Goal: Transaction & Acquisition: Purchase product/service

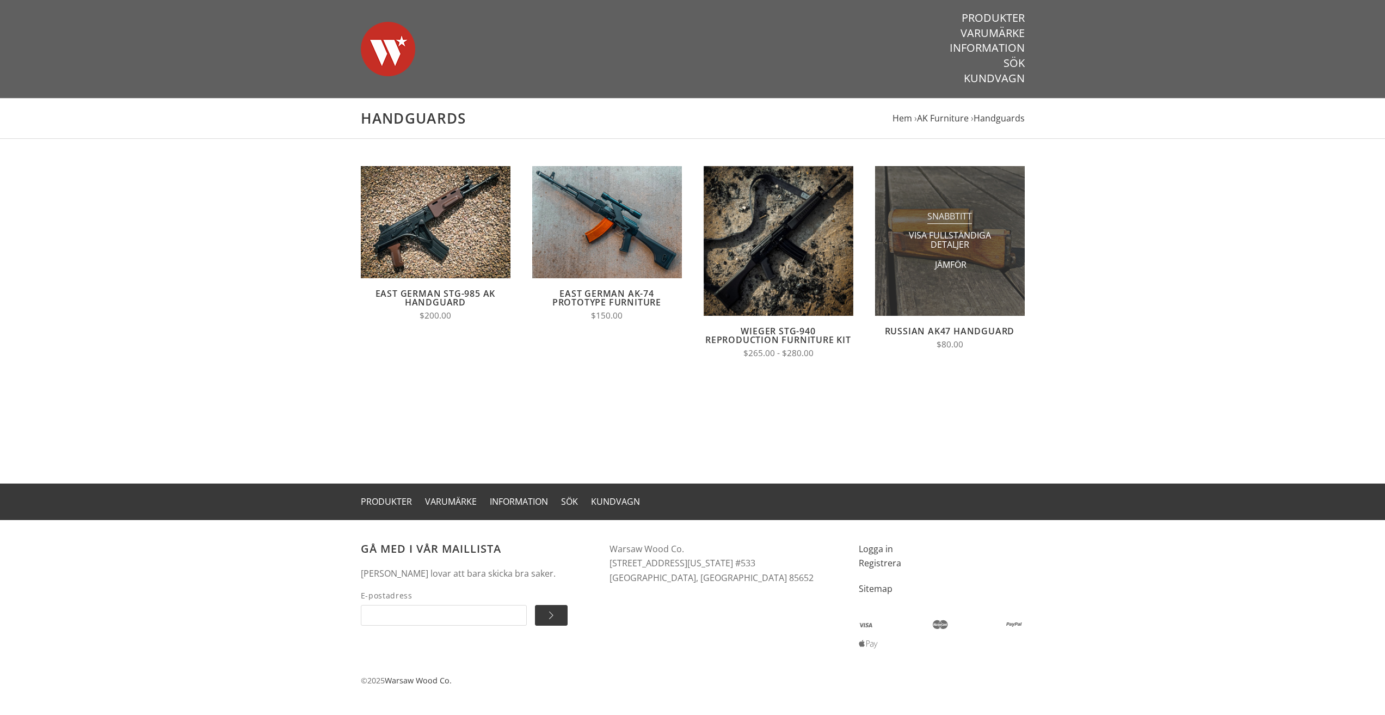
click at [960, 219] on span "Snabbtitt" at bounding box center [949, 217] width 45 height 14
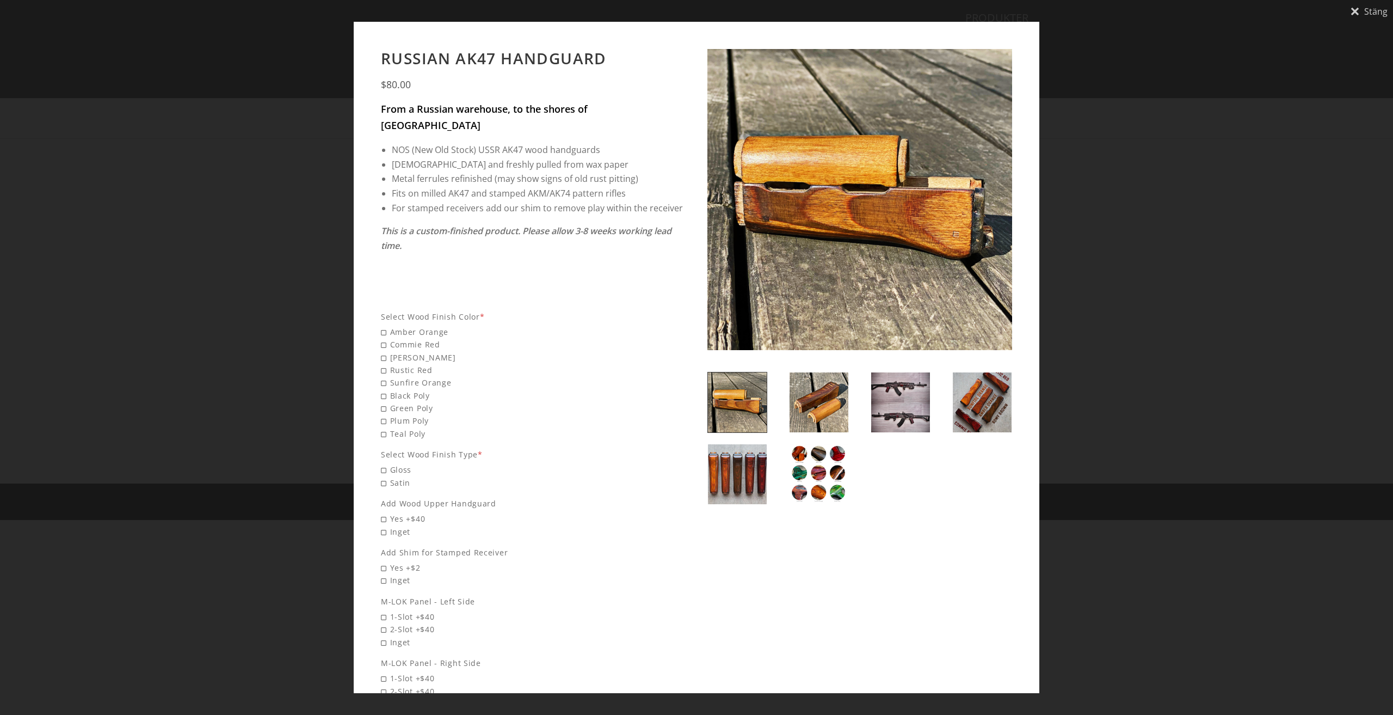
click at [823, 401] on img at bounding box center [819, 402] width 59 height 60
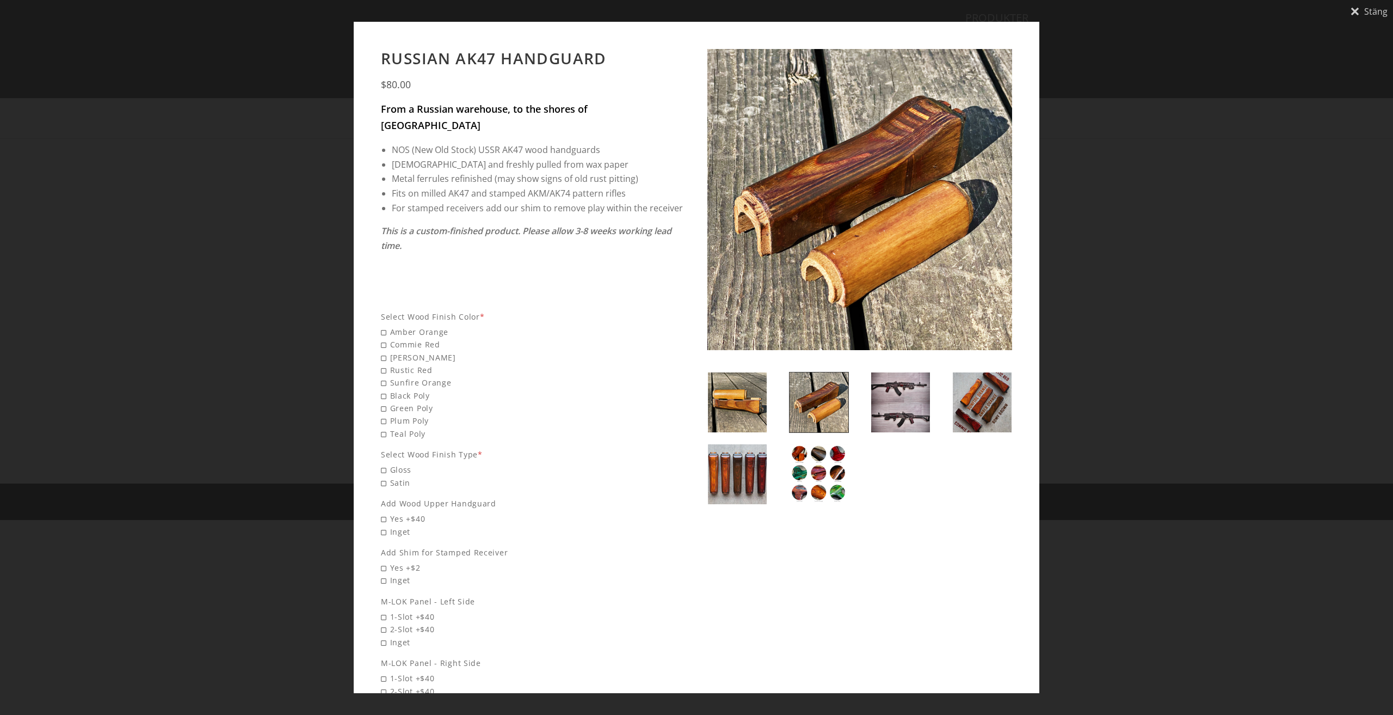
click at [899, 405] on img at bounding box center [900, 402] width 59 height 60
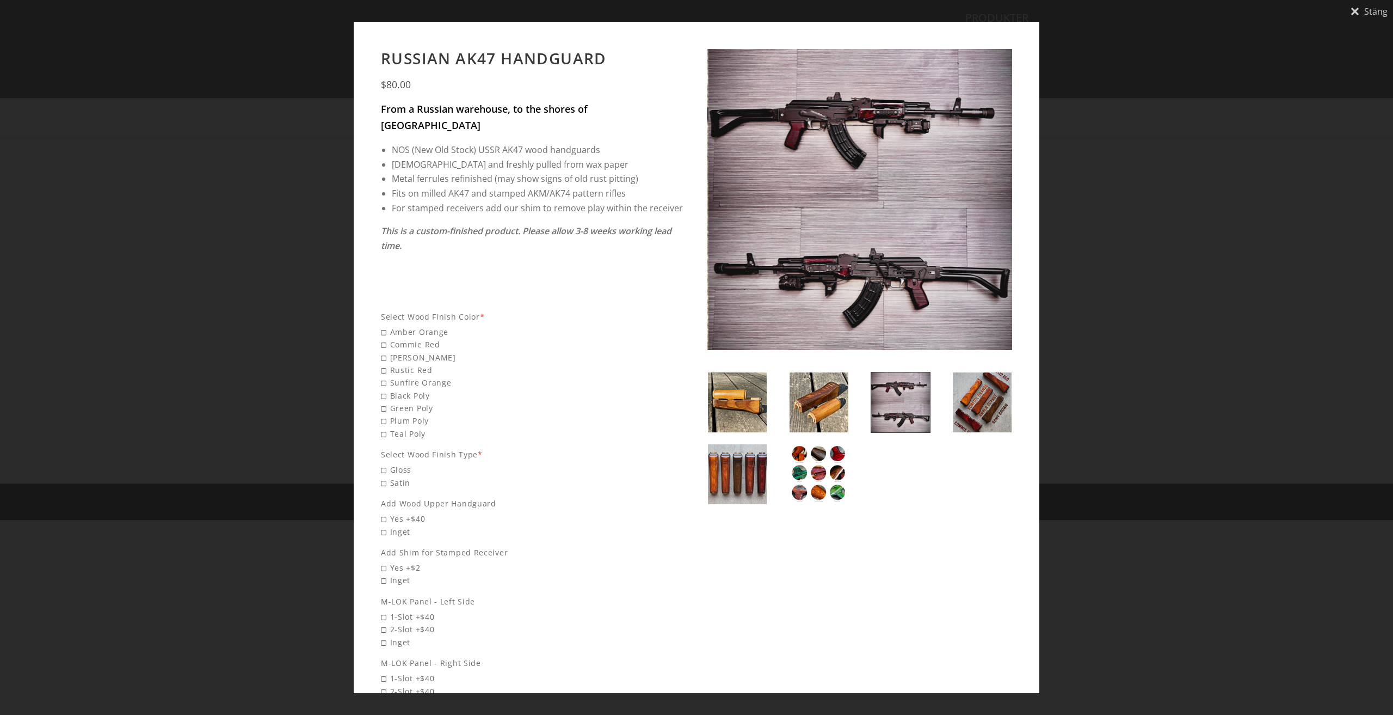
click at [969, 407] on img at bounding box center [982, 402] width 59 height 60
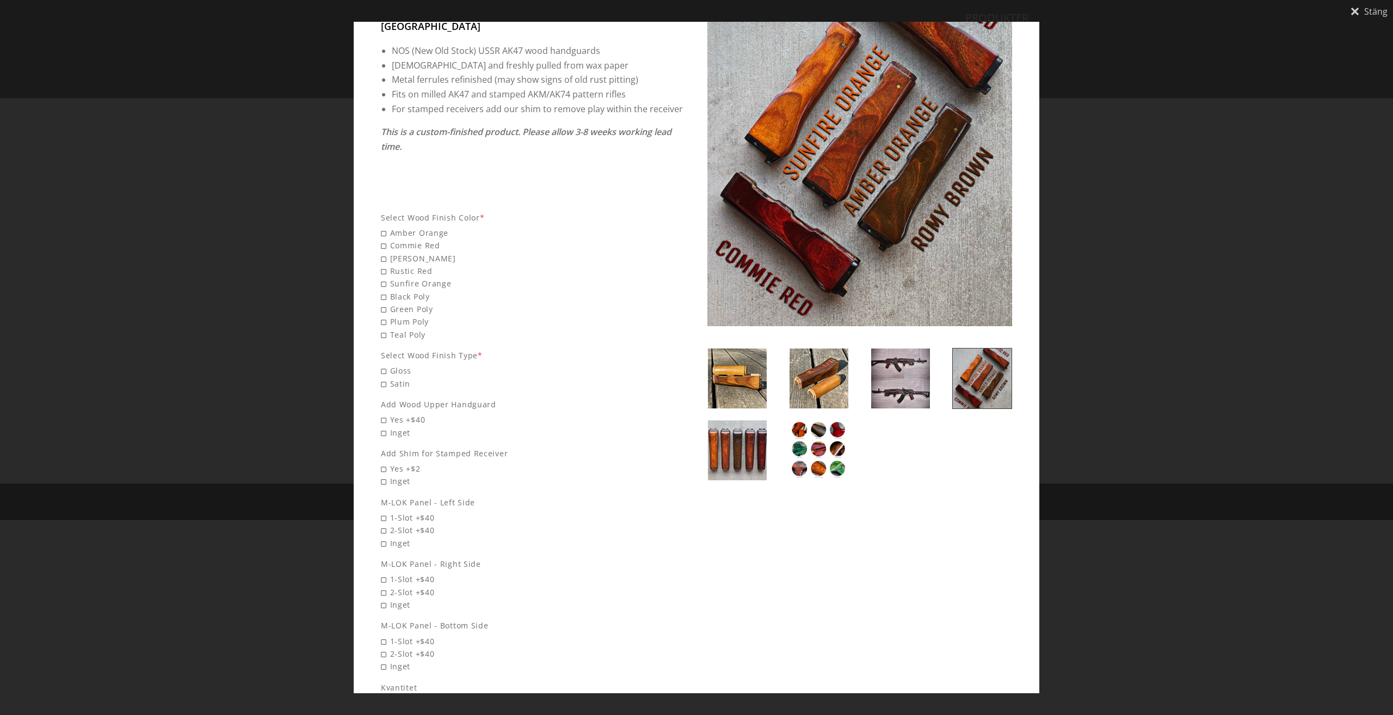
scroll to position [97, 0]
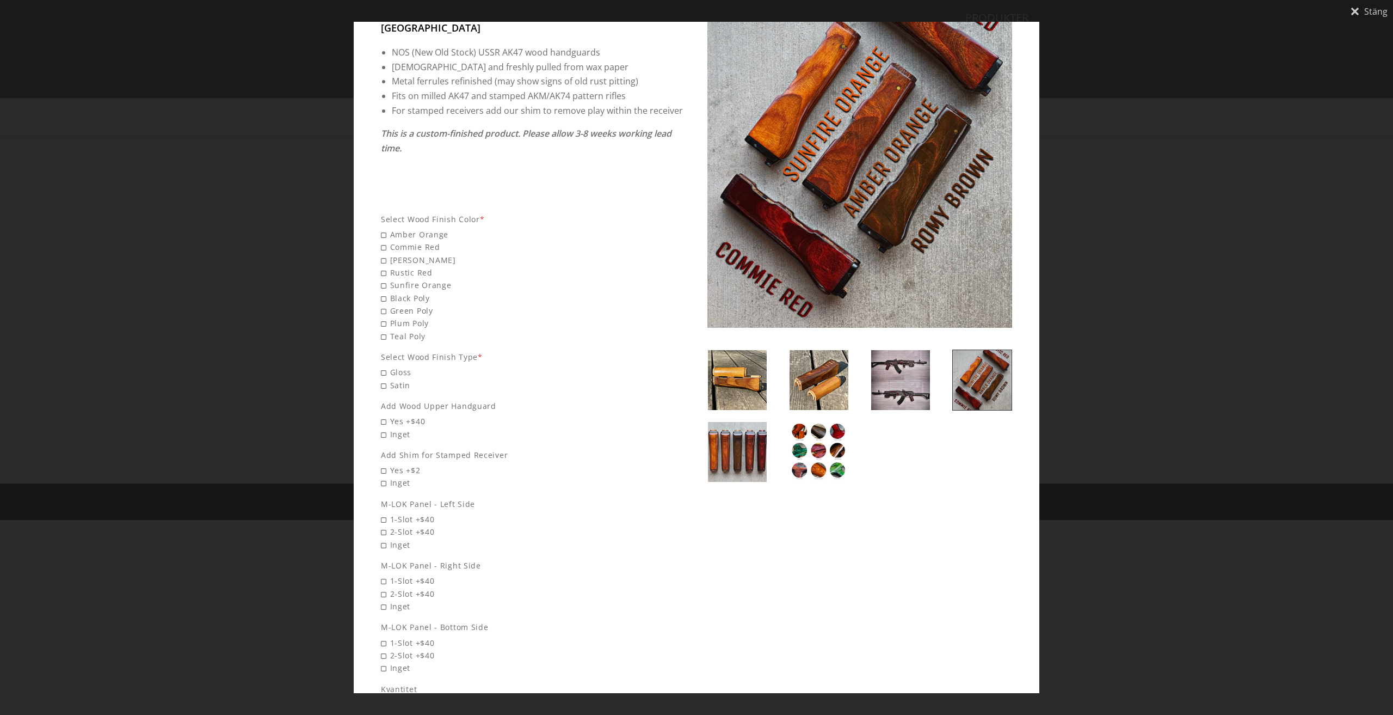
click at [892, 387] on img at bounding box center [900, 380] width 59 height 60
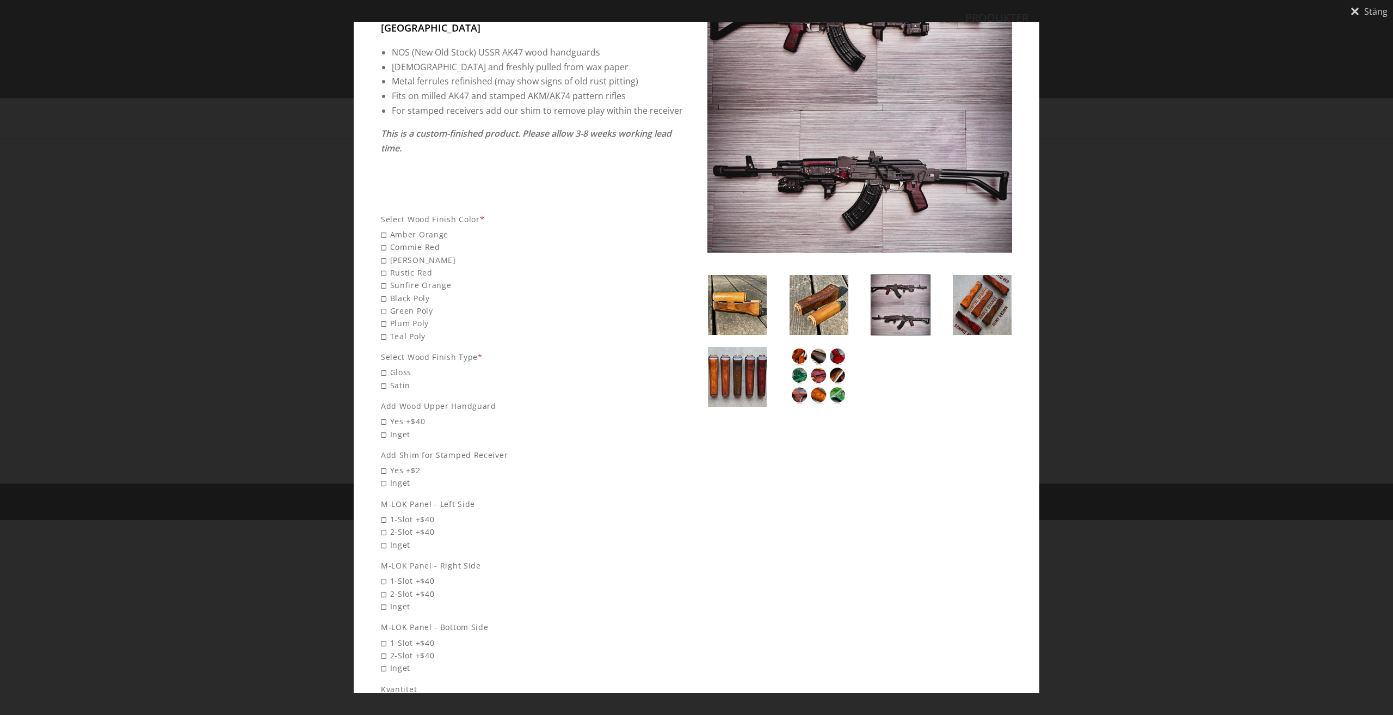
click at [746, 389] on img at bounding box center [737, 377] width 59 height 60
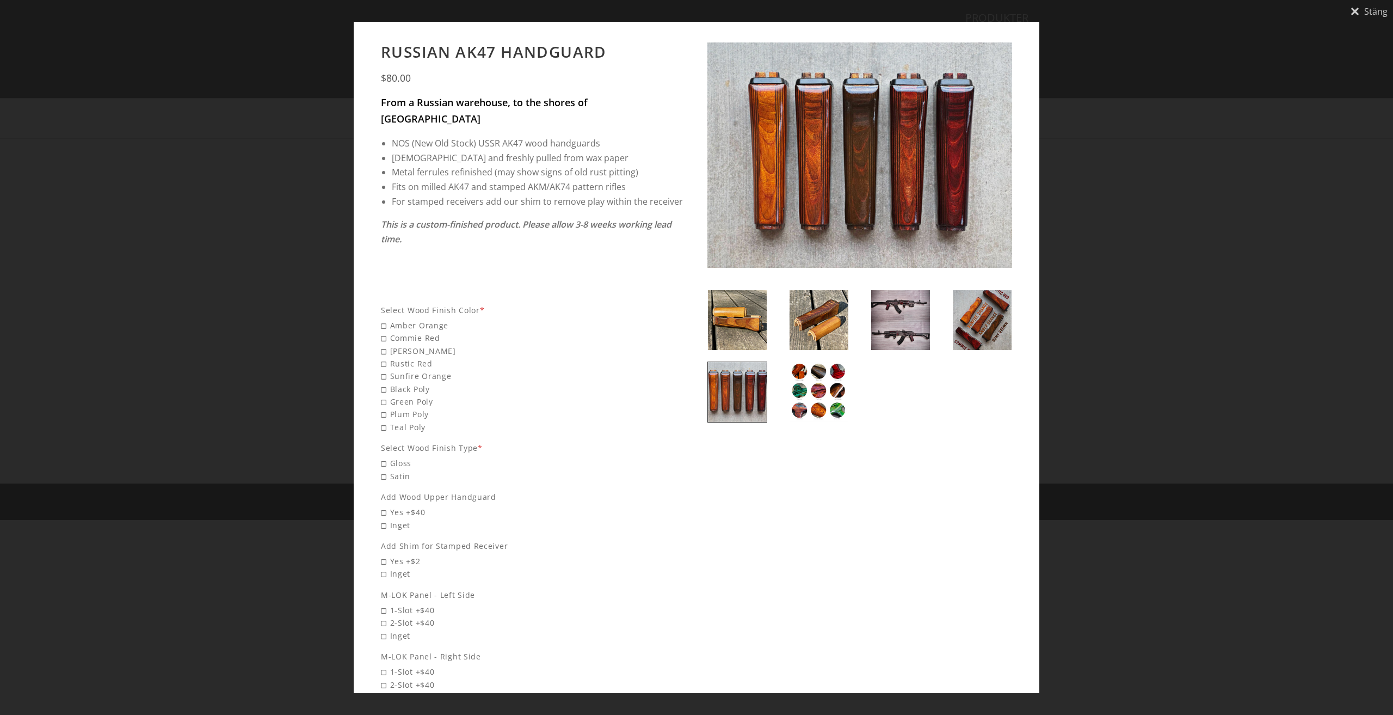
scroll to position [0, 0]
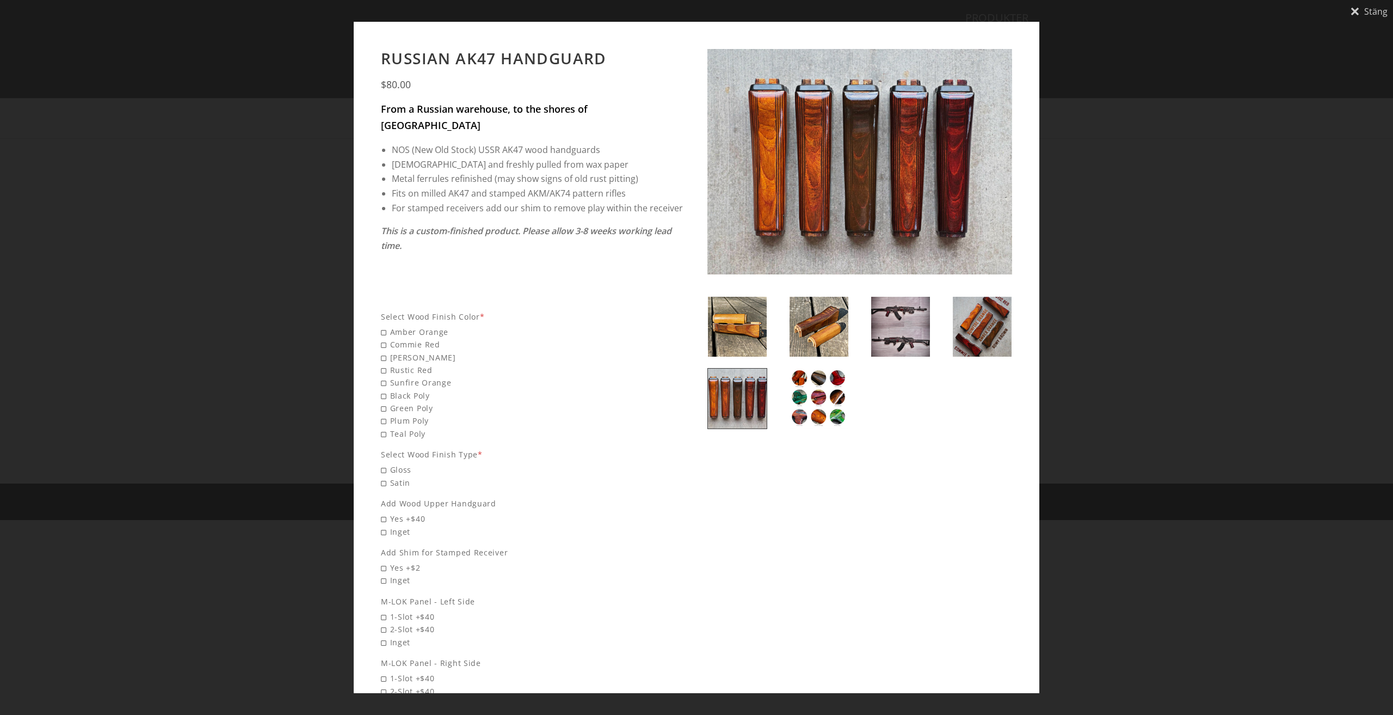
click at [986, 345] on img at bounding box center [982, 327] width 59 height 60
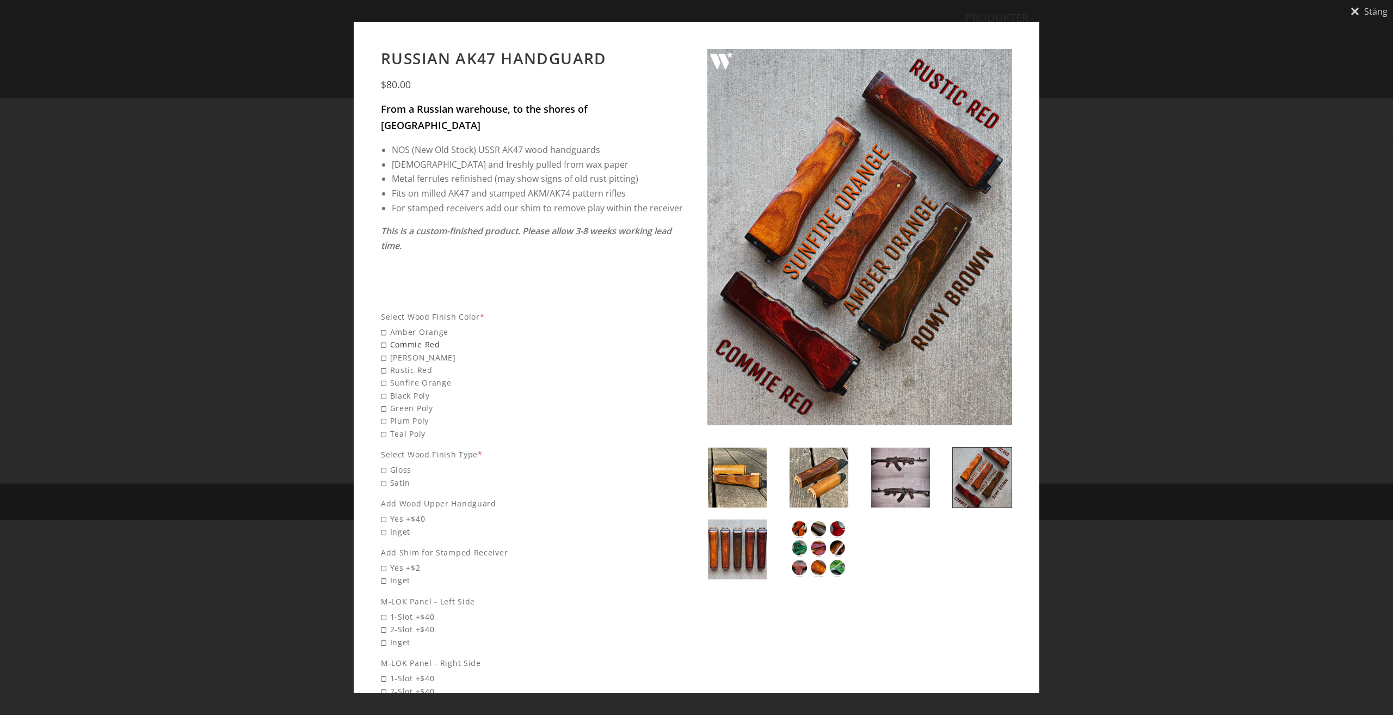
click at [389, 338] on span "Commie Red" at bounding box center [533, 344] width 305 height 13
click at [389, 338] on input "Commie Red" at bounding box center [457, 338] width 152 height 1
radio input "true"
click at [395, 362] on span "Amber Orange" at bounding box center [533, 368] width 305 height 13
click at [395, 362] on input "Amber Orange" at bounding box center [457, 362] width 152 height 1
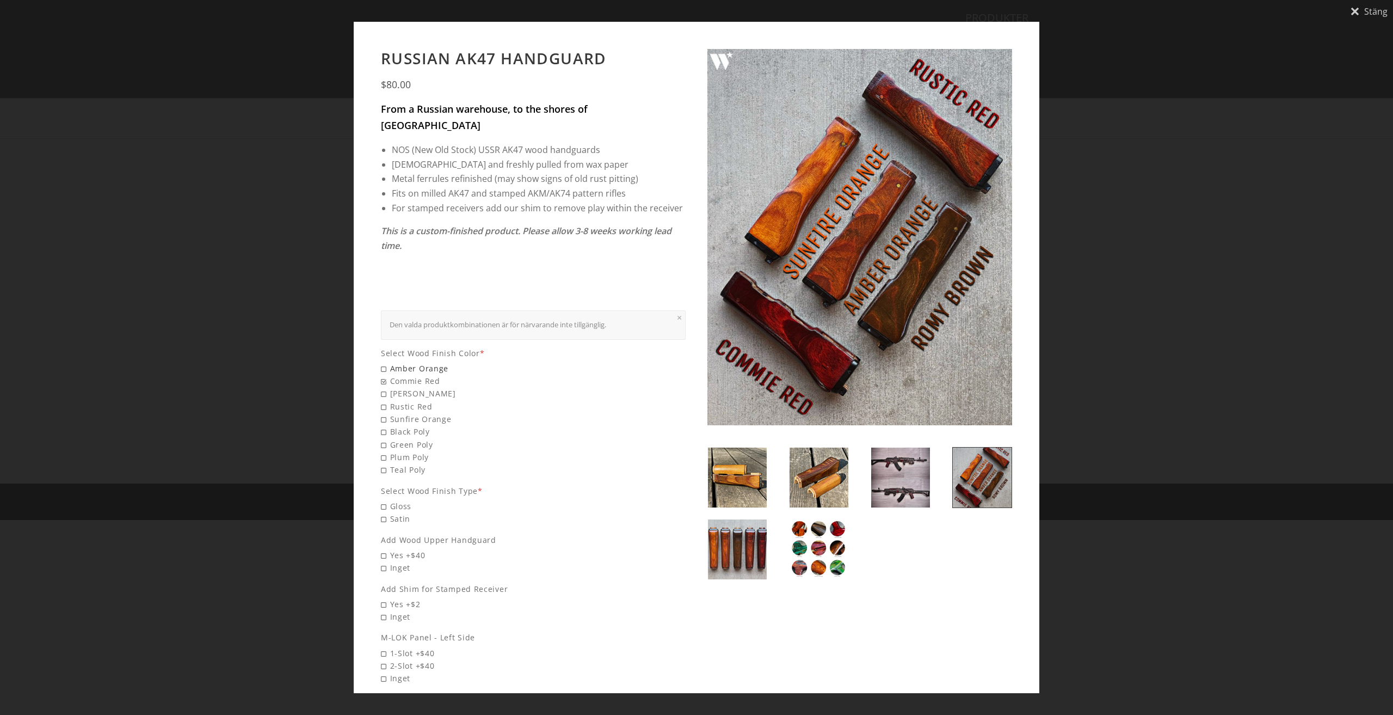
radio input "true"
click at [396, 387] on span "[PERSON_NAME]" at bounding box center [533, 393] width 305 height 13
click at [396, 387] on input "[PERSON_NAME]" at bounding box center [457, 387] width 152 height 1
radio input "true"
click at [397, 400] on span "Rustic Red" at bounding box center [533, 406] width 305 height 13
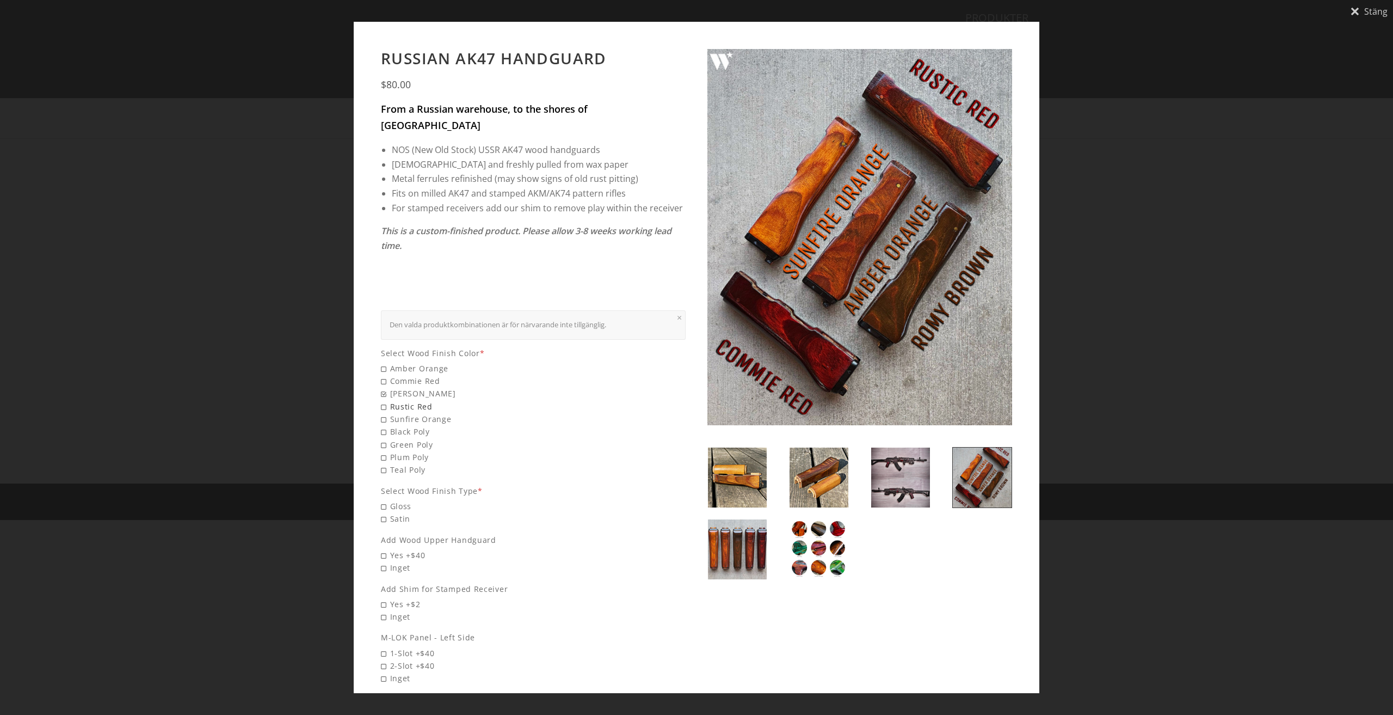
click at [397, 400] on input "Rustic Red" at bounding box center [457, 400] width 152 height 1
radio input "true"
click at [403, 374] on span "Commie Red" at bounding box center [533, 380] width 305 height 13
click at [403, 374] on input "Commie Red" at bounding box center [457, 374] width 152 height 1
radio input "true"
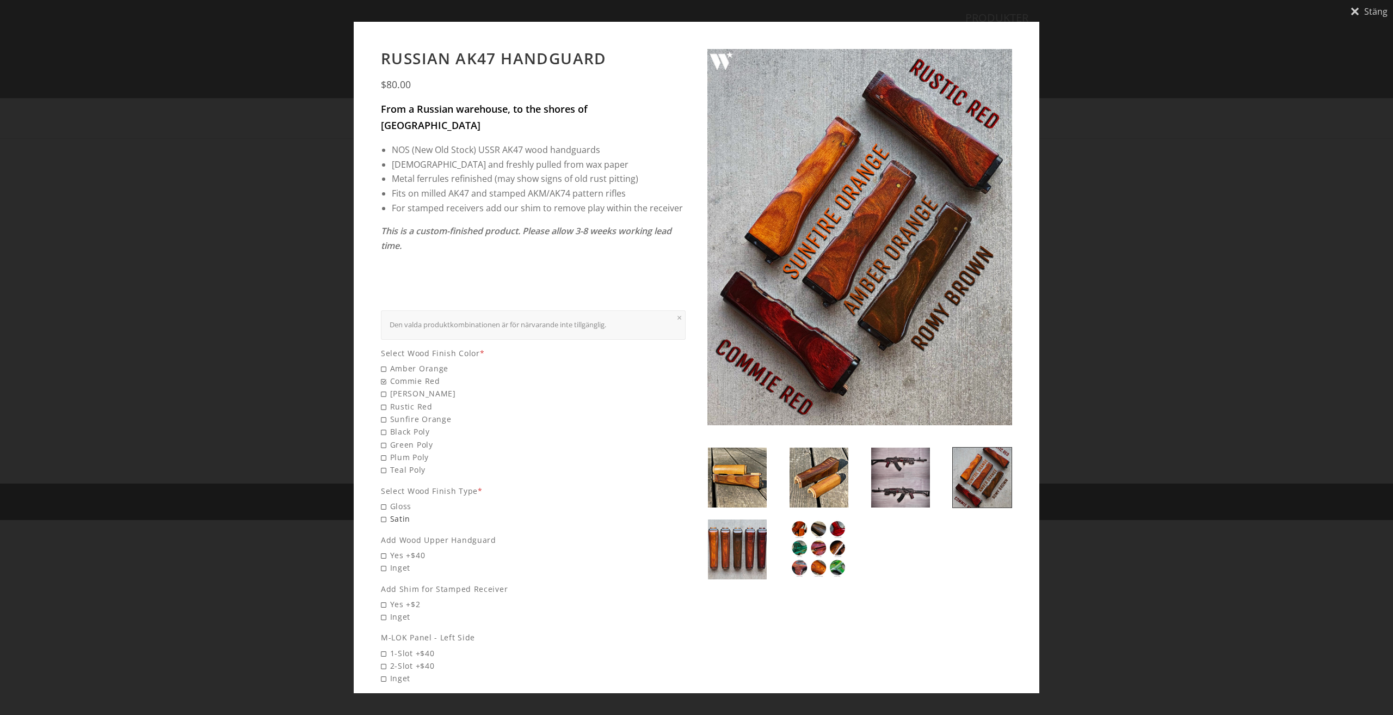
click at [384, 512] on span "Satin" at bounding box center [533, 518] width 305 height 13
click at [384, 512] on input "Satin" at bounding box center [457, 512] width 152 height 1
radio input "true"
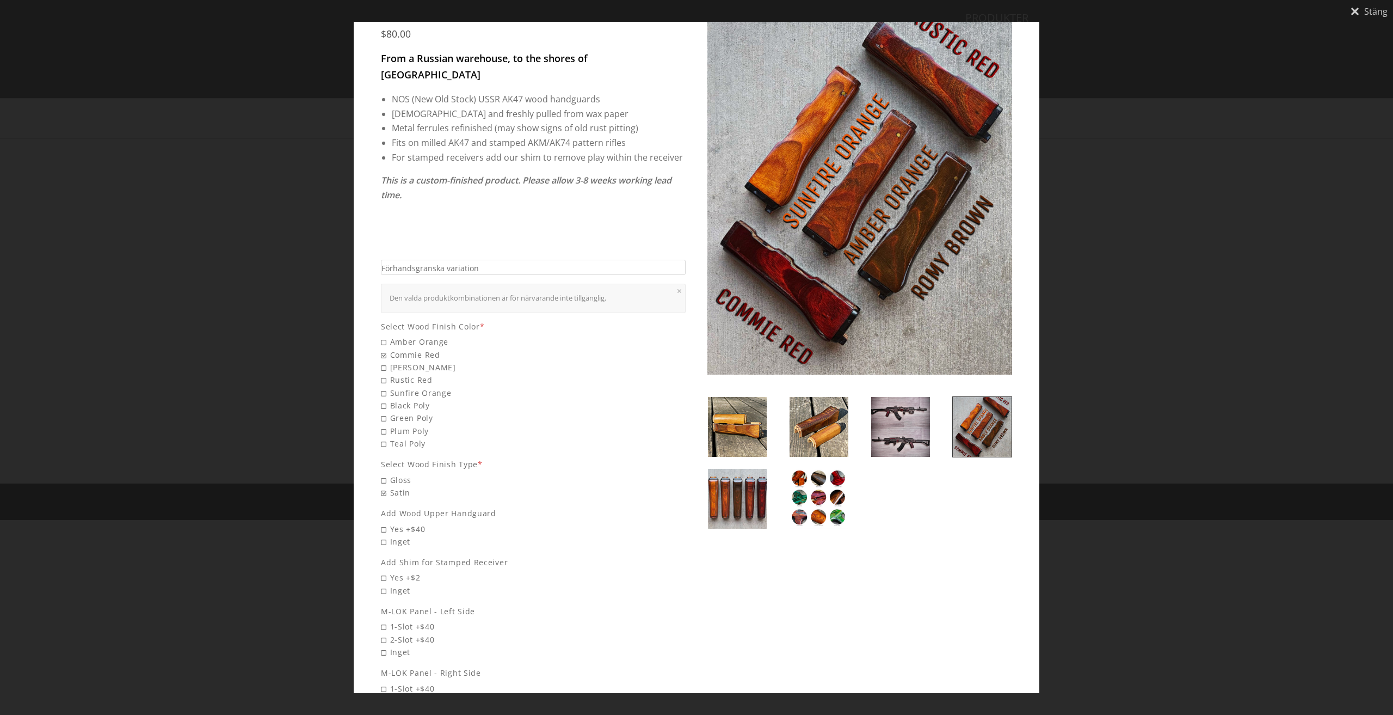
scroll to position [54, 0]
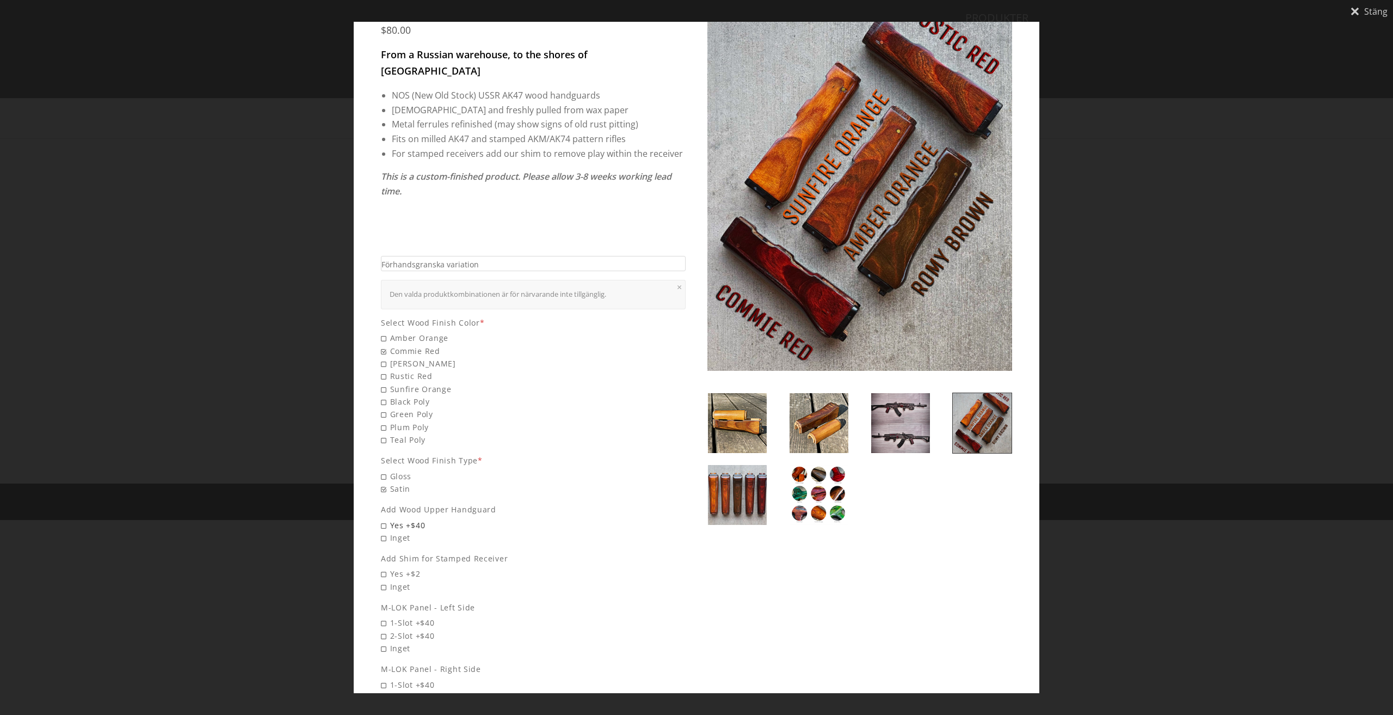
click at [385, 519] on span "Yes +$40" at bounding box center [533, 525] width 305 height 13
click at [385, 519] on input "Yes +$40" at bounding box center [457, 519] width 152 height 1
radio input "true"
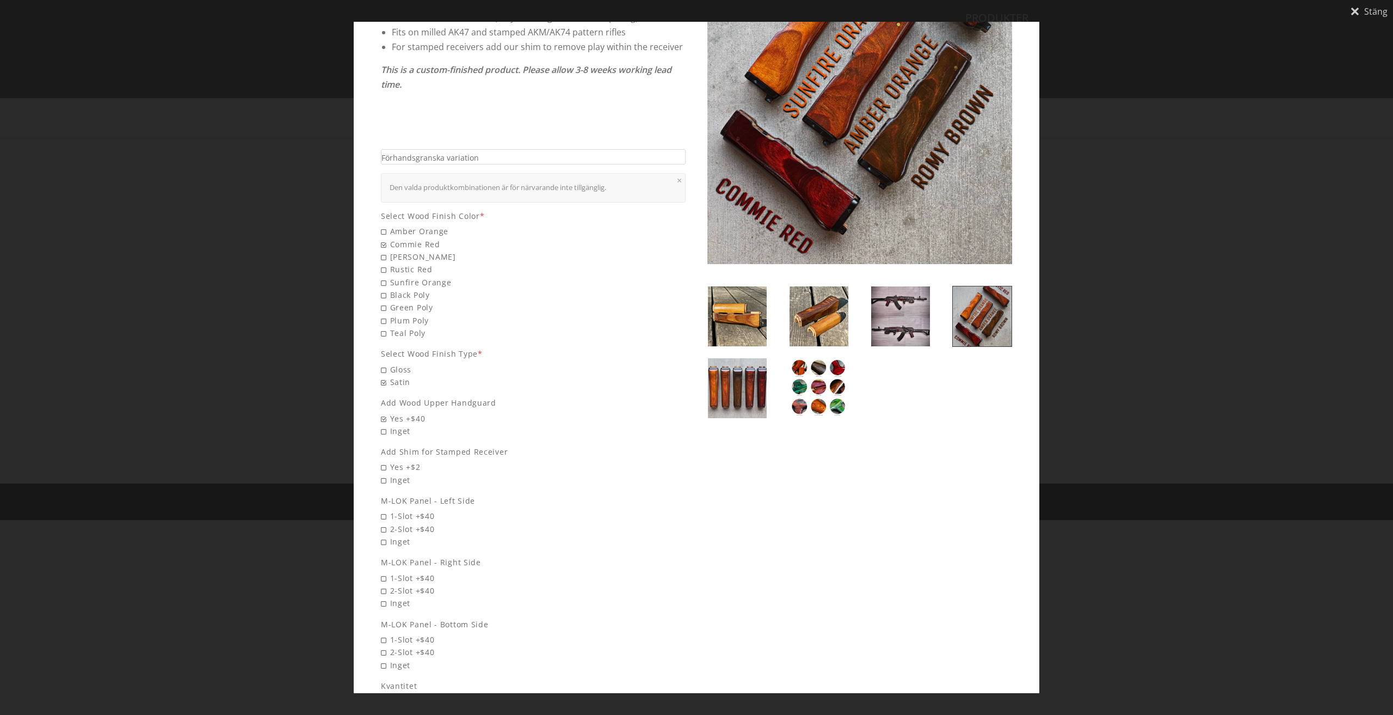
scroll to position [163, 0]
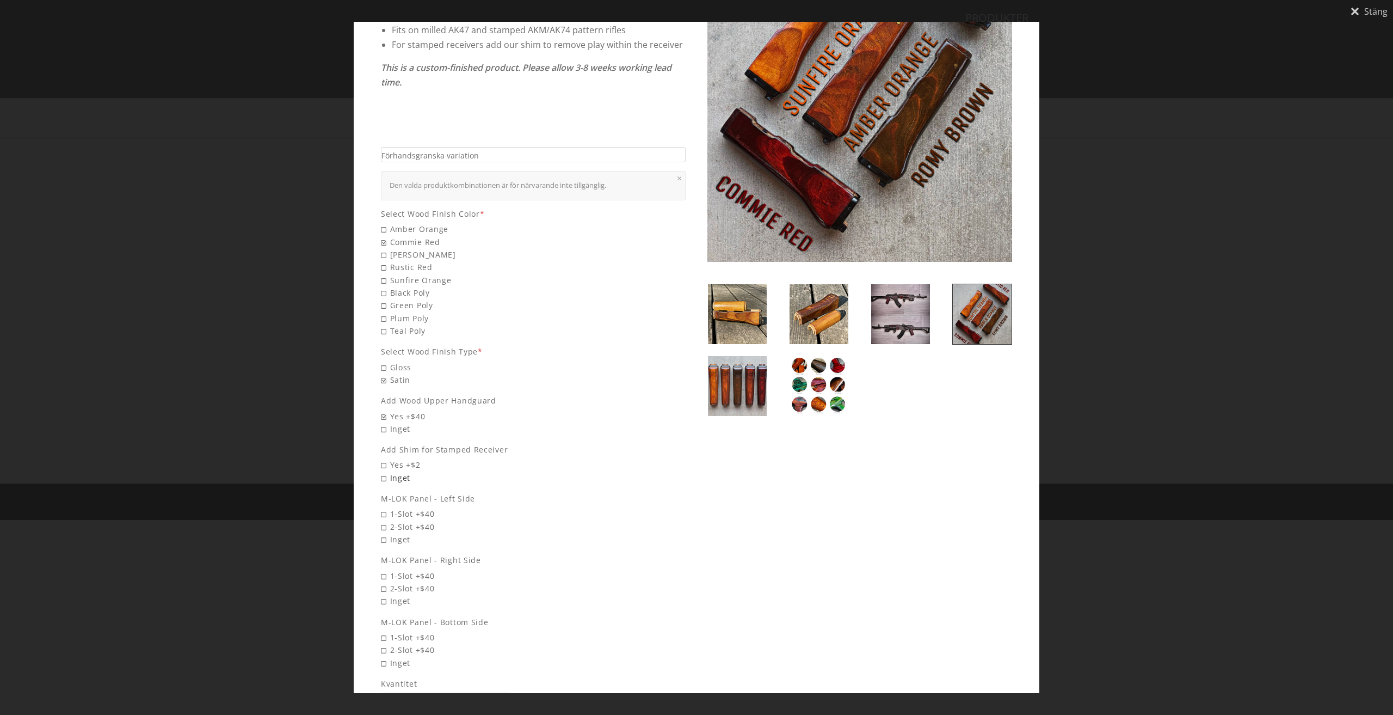
click at [385, 471] on span "Inget" at bounding box center [533, 477] width 305 height 13
click at [385, 471] on input "Inget" at bounding box center [457, 471] width 152 height 1
radio input "true"
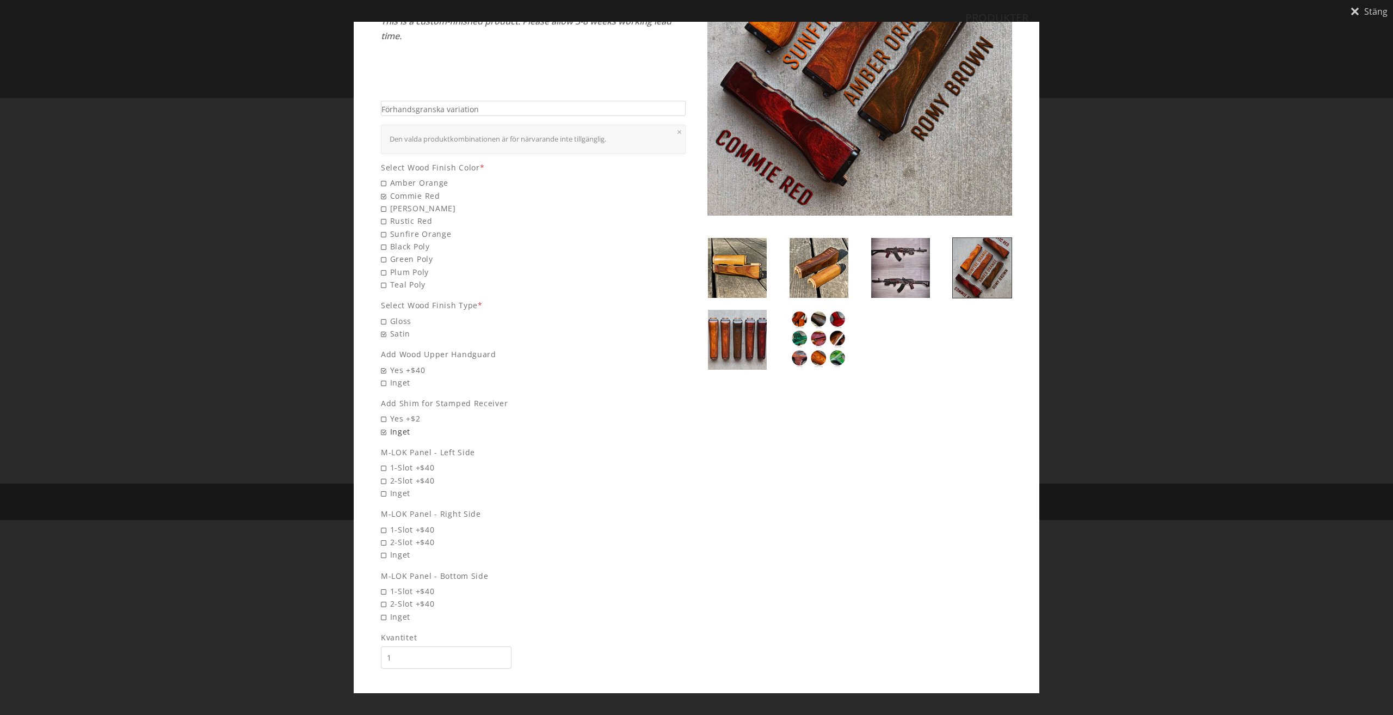
scroll to position [212, 0]
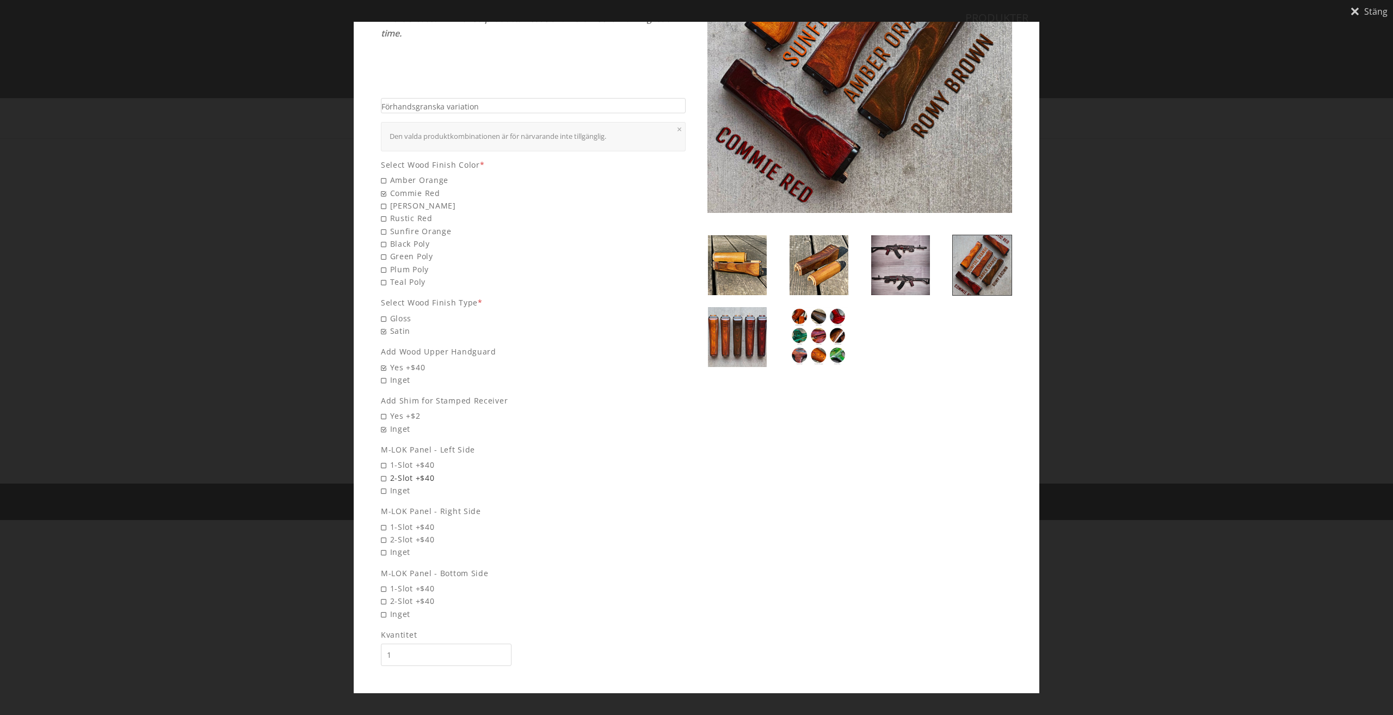
click at [382, 471] on span "2-Slot +$40" at bounding box center [533, 477] width 305 height 13
click at [382, 471] on input "2-Slot +$40" at bounding box center [457, 471] width 152 height 1
radio input "true"
click at [384, 533] on span "2-Slot +$40" at bounding box center [533, 539] width 305 height 13
click at [384, 533] on input "2-Slot +$40" at bounding box center [457, 533] width 152 height 1
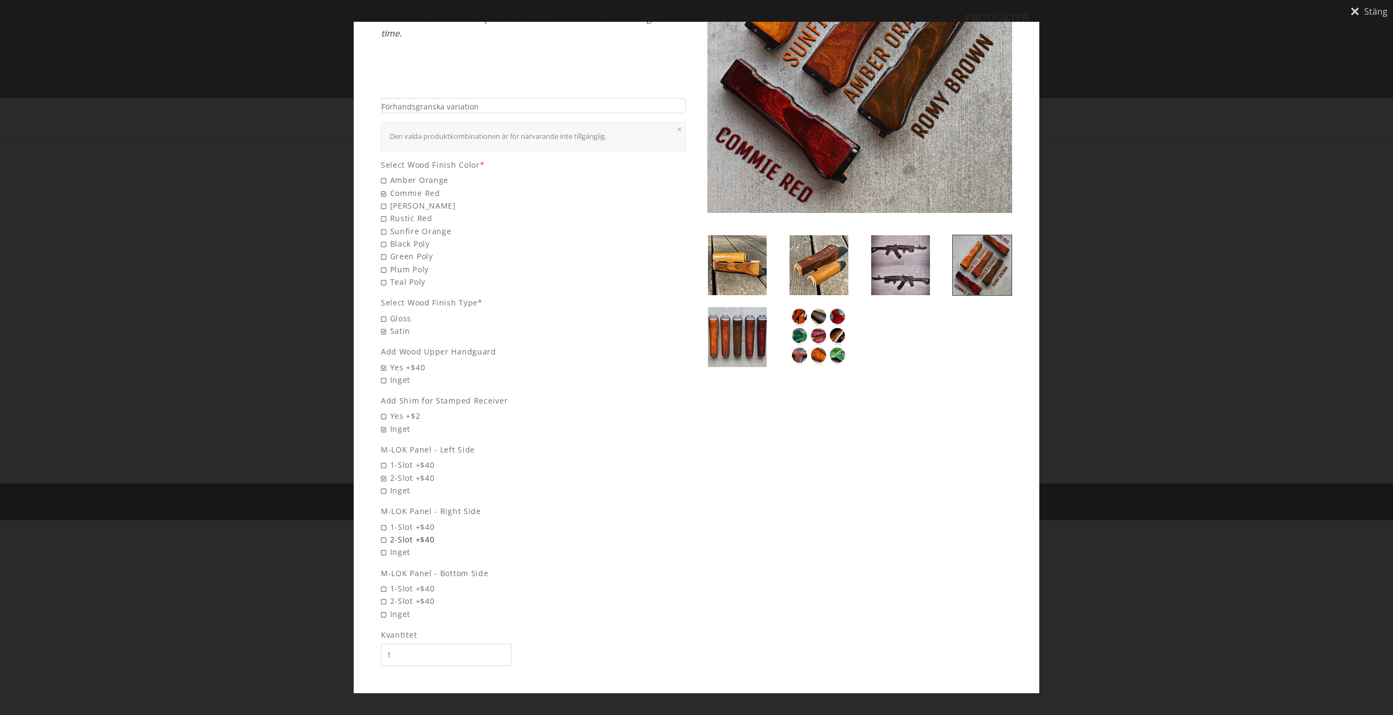
radio input "true"
click at [389, 594] on span "2-Slot +$40" at bounding box center [533, 600] width 305 height 13
click at [389, 594] on input "2-Slot +$40" at bounding box center [457, 594] width 152 height 1
radio input "true"
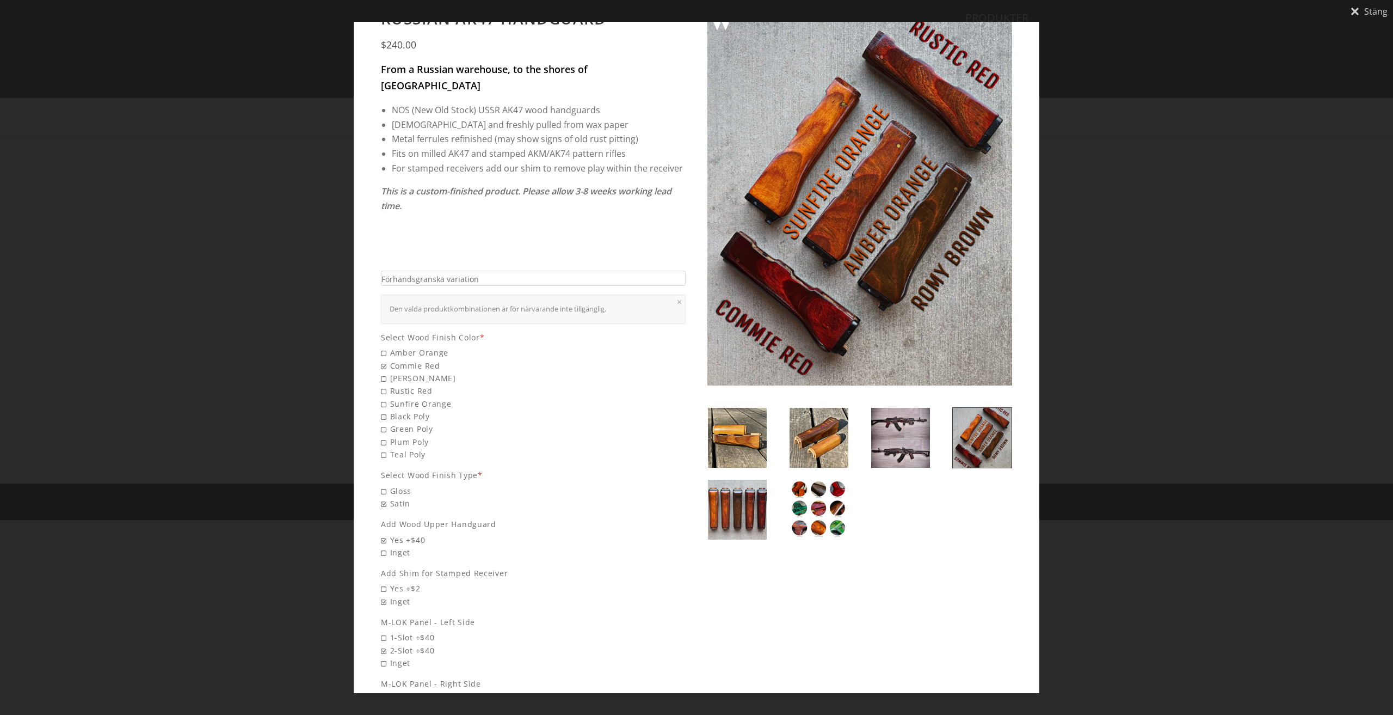
scroll to position [0, 0]
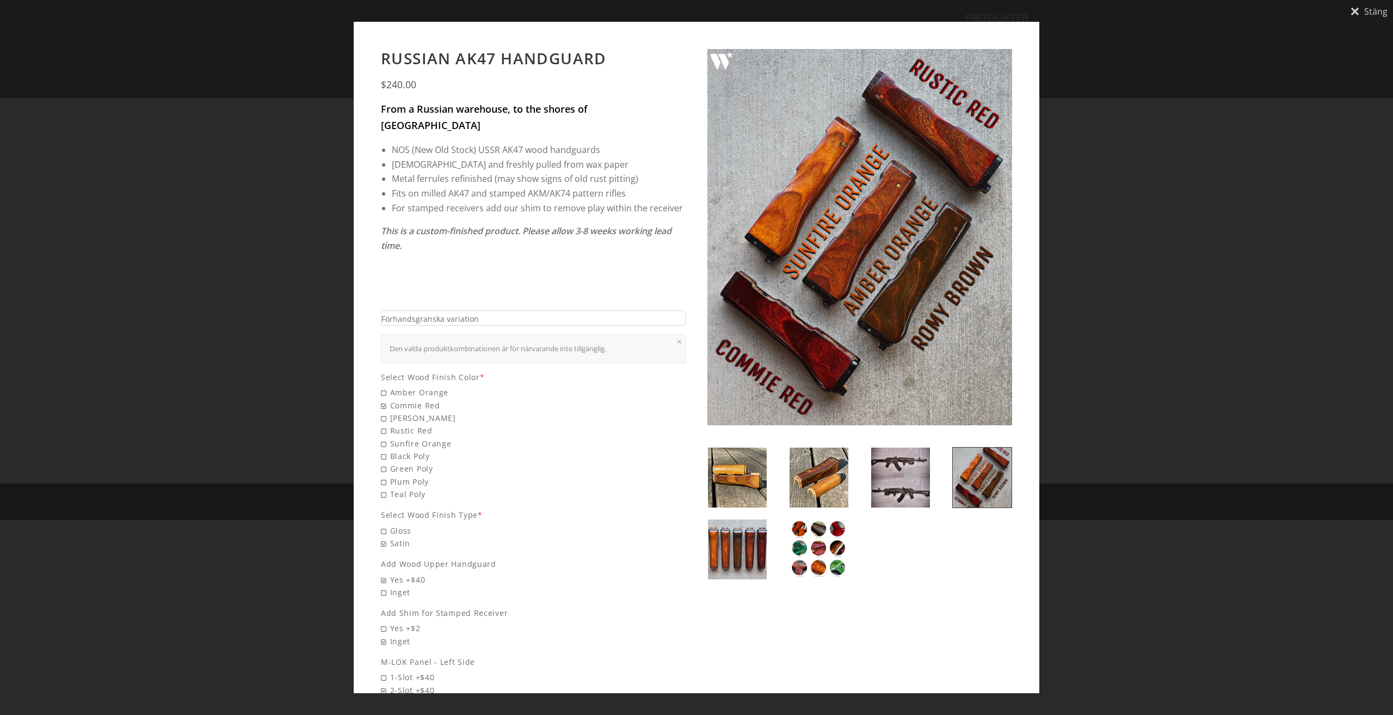
click at [820, 552] on img at bounding box center [819, 549] width 59 height 60
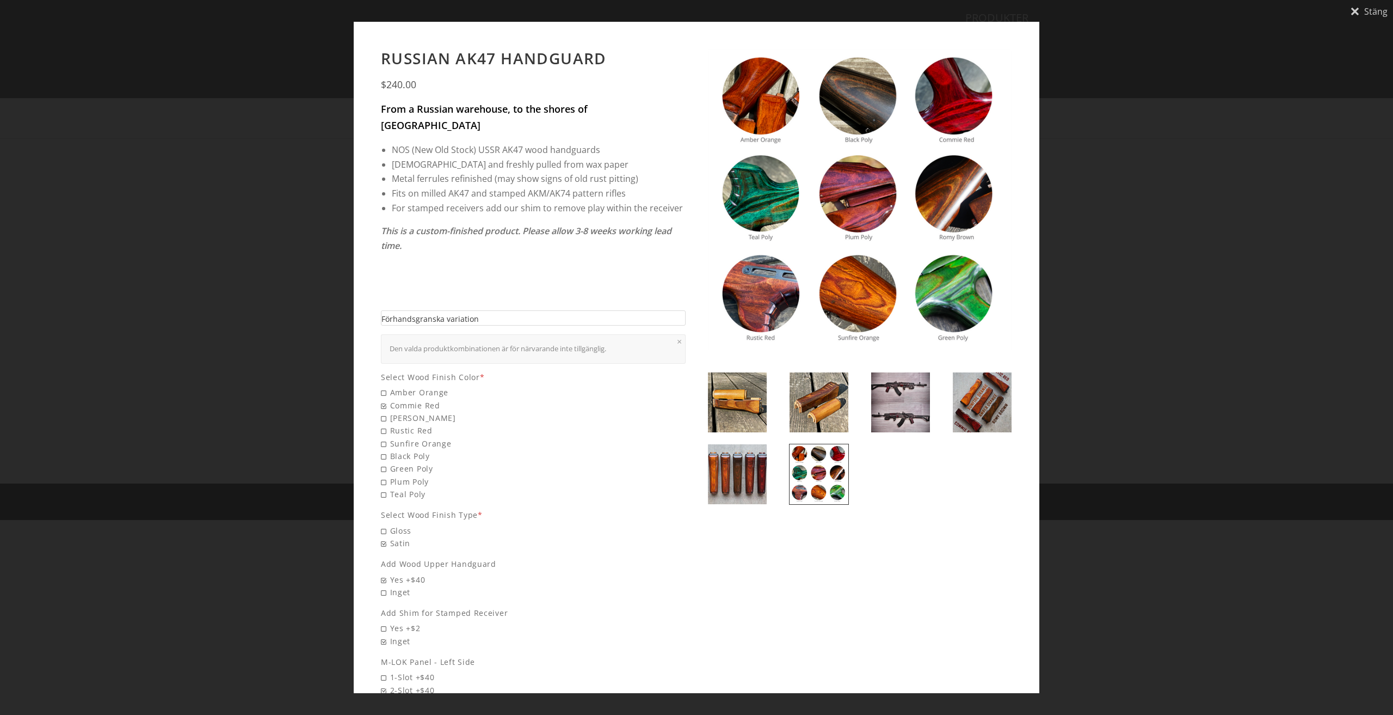
click at [514, 310] on link "Förhandsgranska variation" at bounding box center [533, 318] width 305 height 16
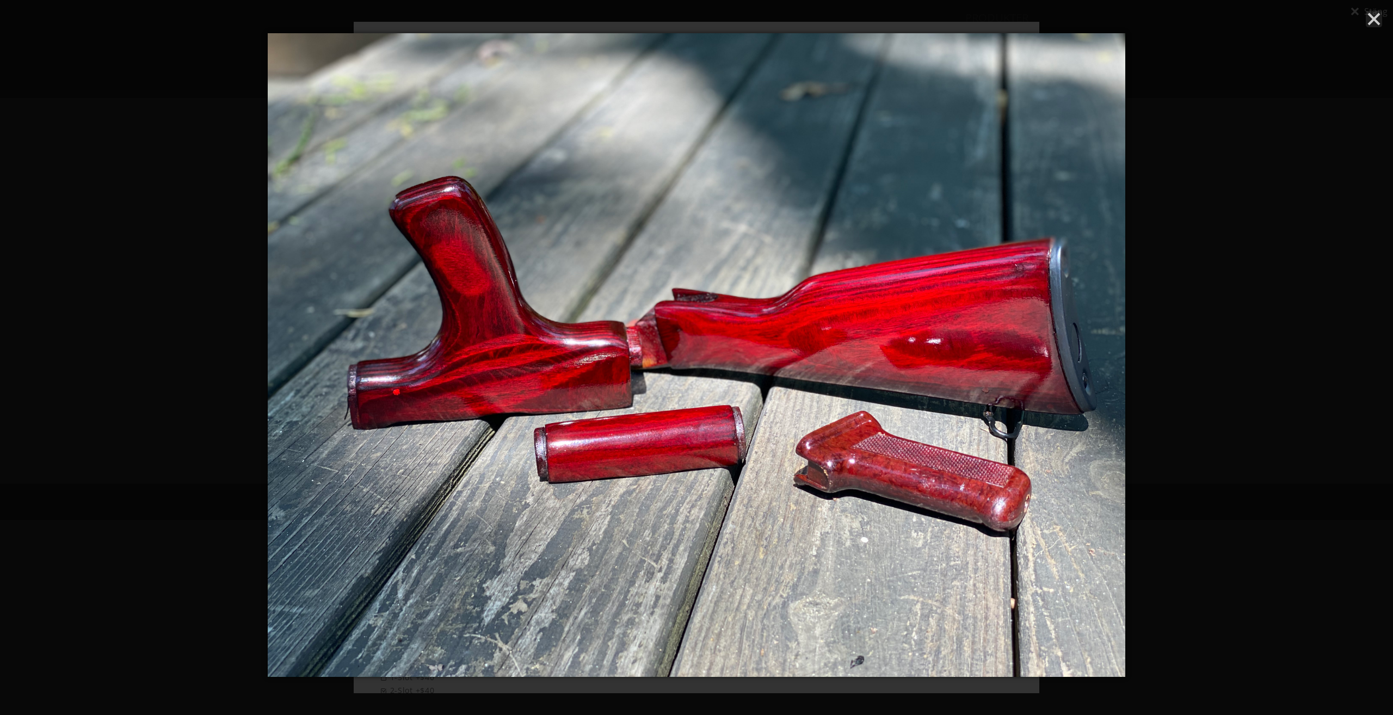
click at [1370, 19] on icon "Close" at bounding box center [1374, 19] width 16 height 16
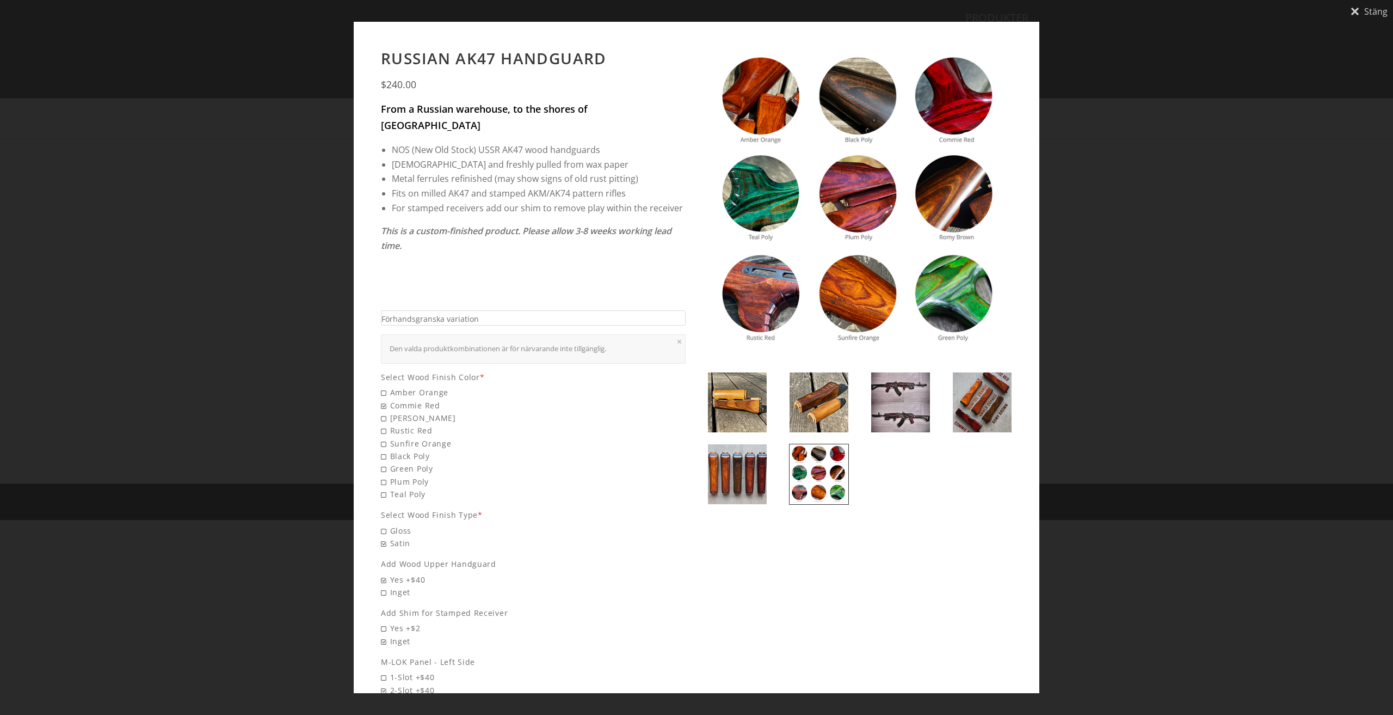
click at [772, 296] on img at bounding box center [860, 201] width 305 height 305
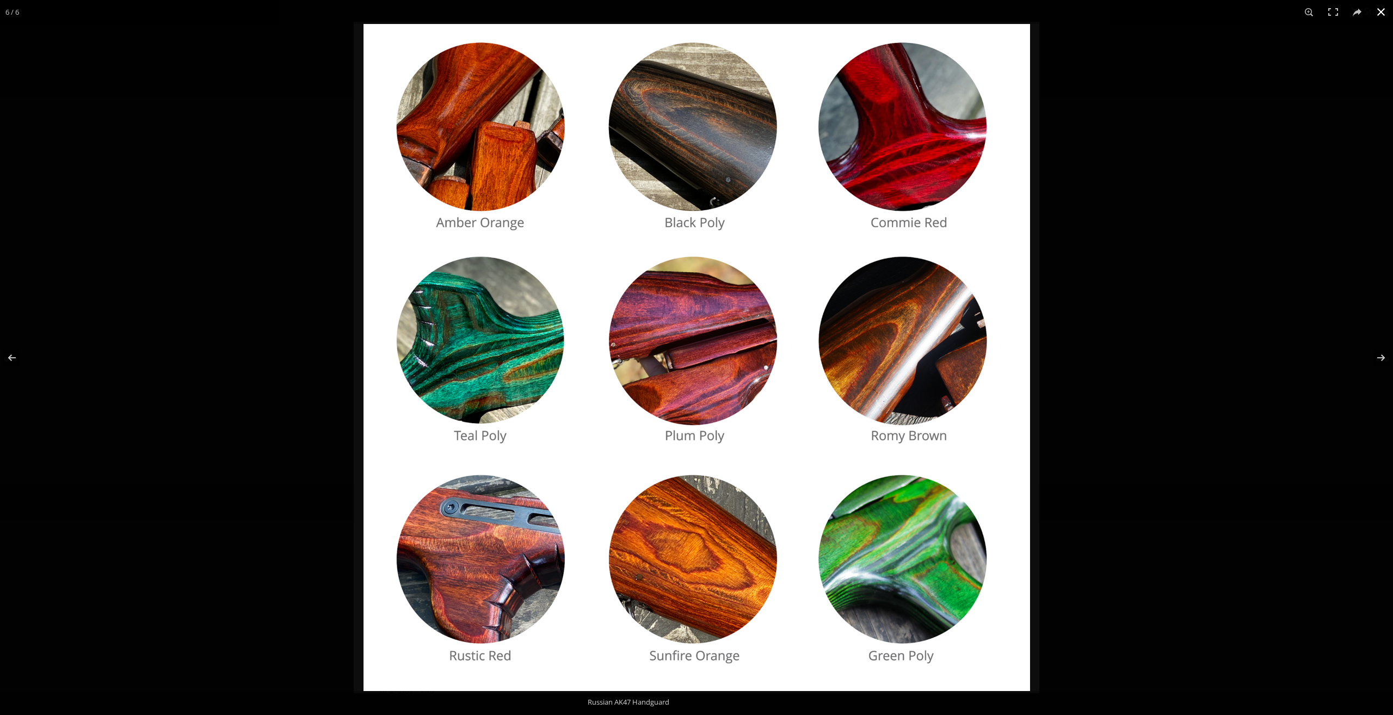
click at [1381, 11] on button at bounding box center [1381, 12] width 24 height 24
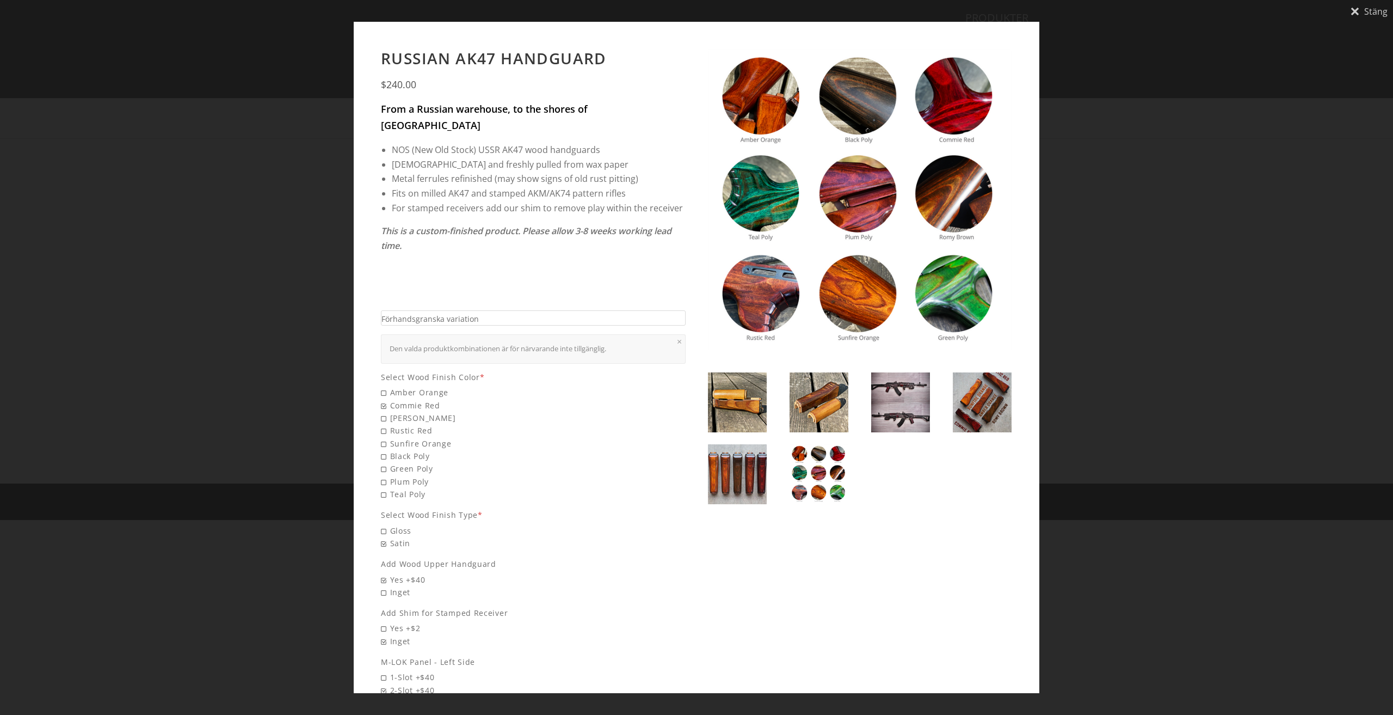
click at [211, 368] on div "Stäng Russian AK47 Handguard $240.00 From a Russian warehouse, to the shores of…" at bounding box center [696, 357] width 1393 height 715
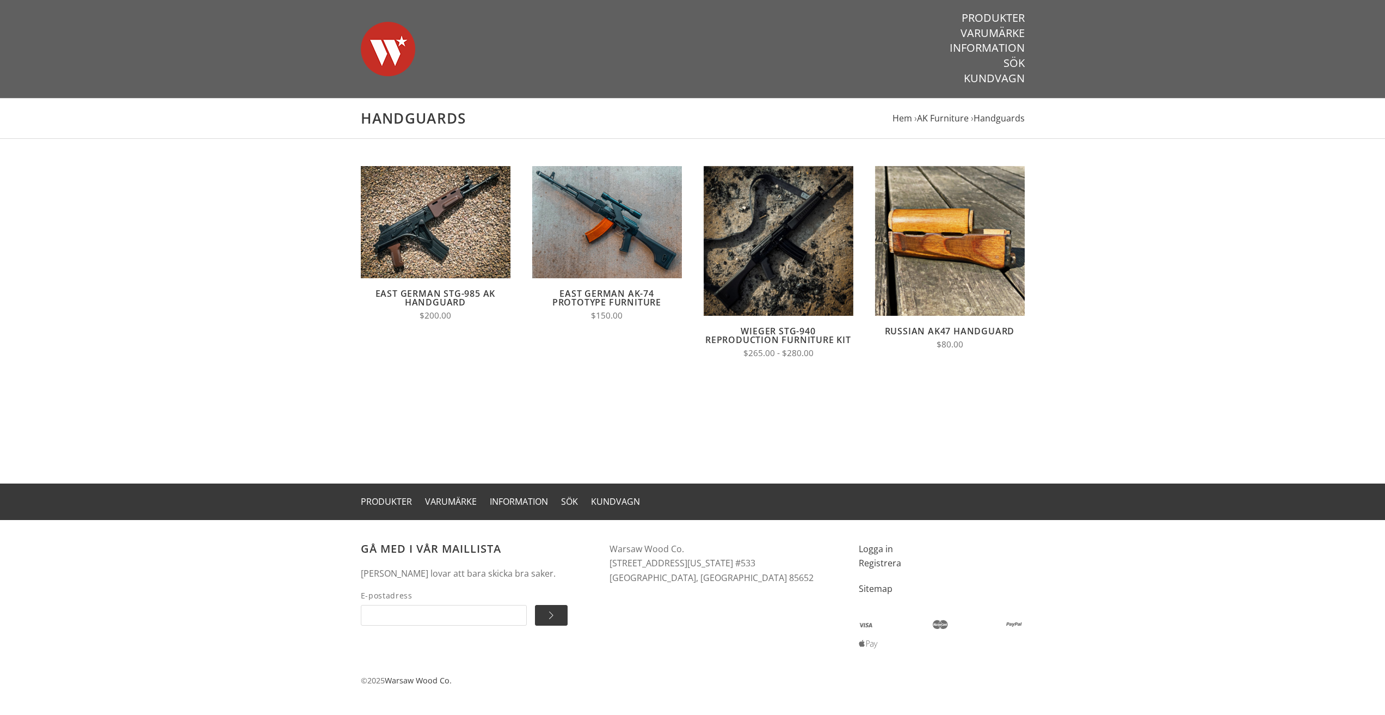
scroll to position [2, 0]
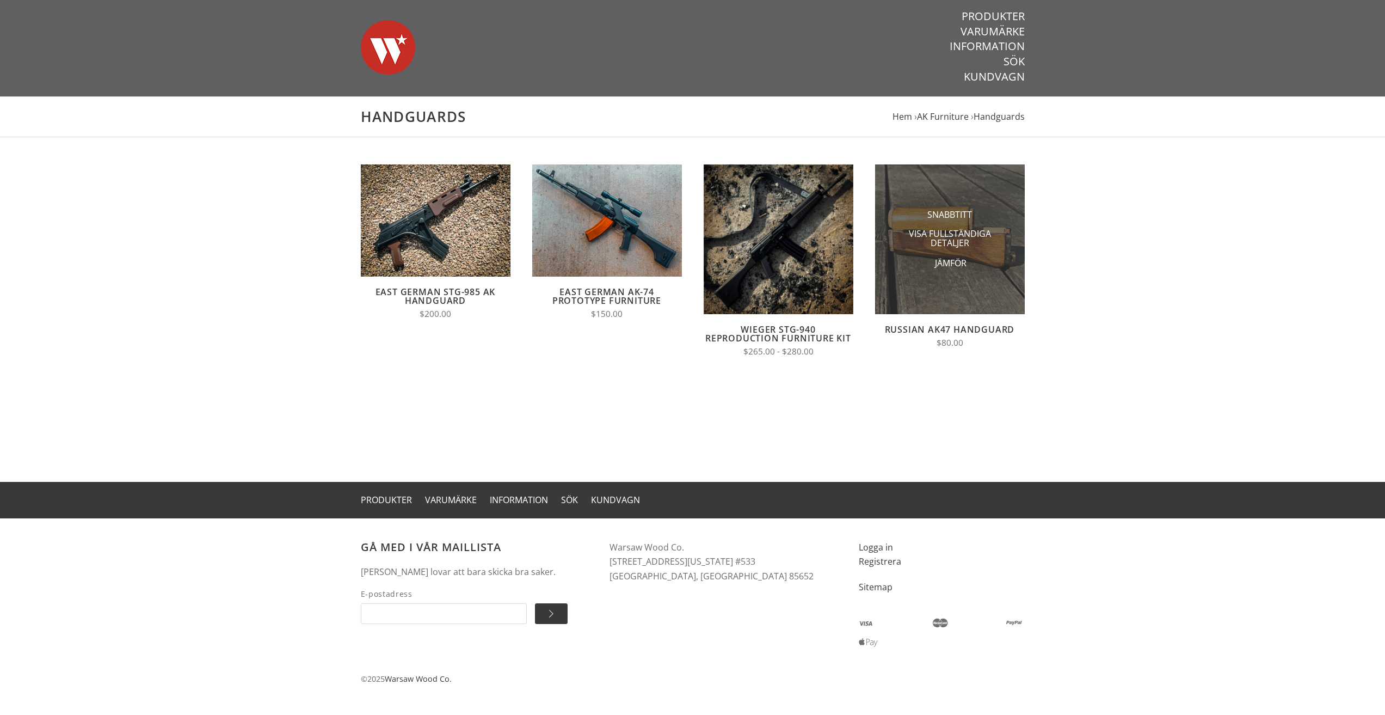
click at [976, 206] on li "Snabbtitt" at bounding box center [949, 215] width 109 height 20
click at [950, 238] on span "Visa fullständiga detaljer" at bounding box center [950, 239] width 98 height 23
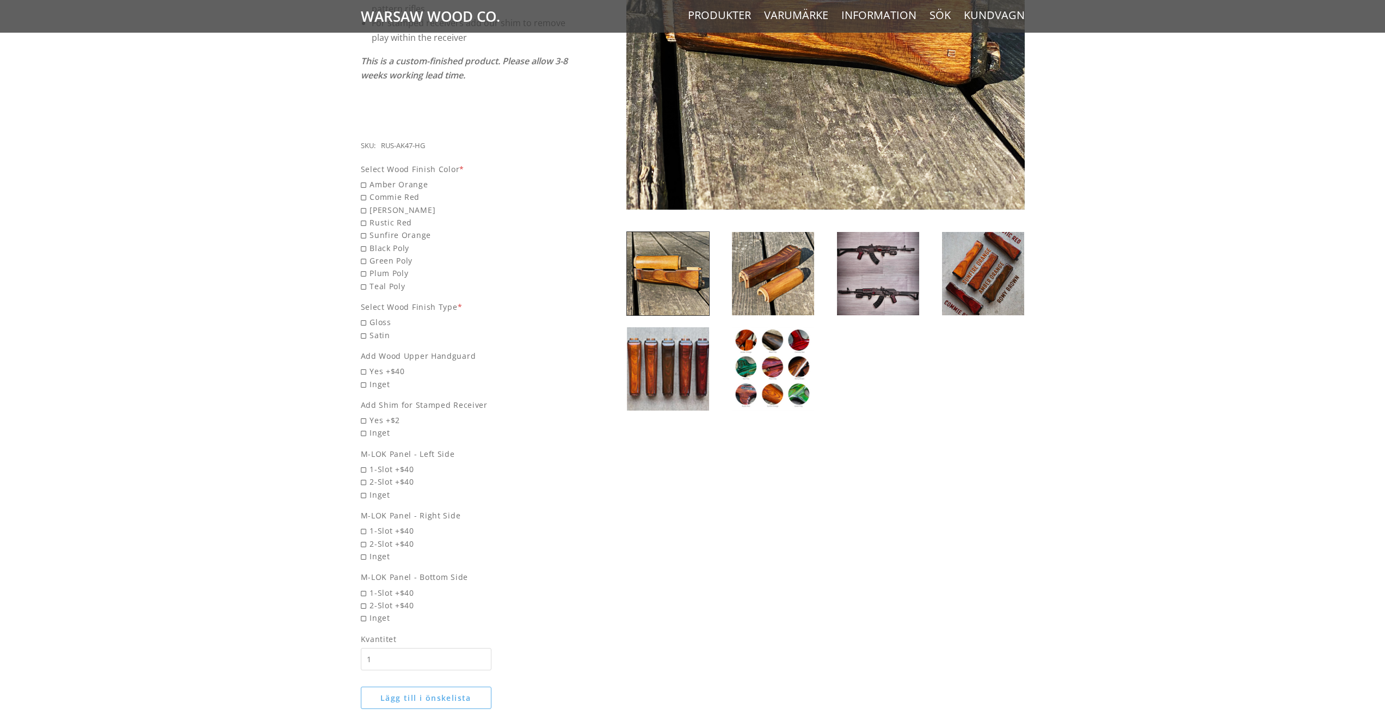
scroll to position [272, 0]
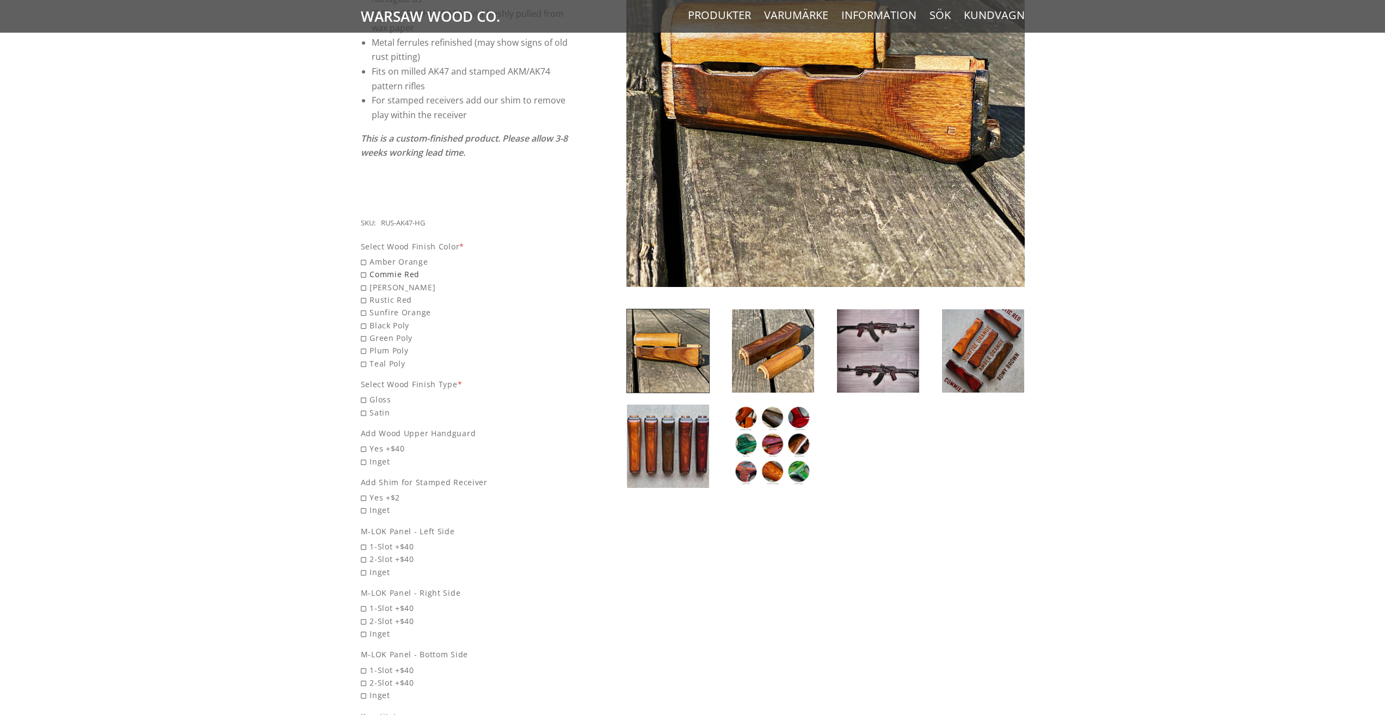
click at [364, 268] on span "Commie Red" at bounding box center [465, 274] width 208 height 13
click at [364, 268] on input "Commie Red" at bounding box center [437, 268] width 152 height 1
radio input "true"
click at [364, 454] on span "Satin" at bounding box center [465, 460] width 208 height 13
click at [364, 454] on input "Satin" at bounding box center [437, 454] width 152 height 1
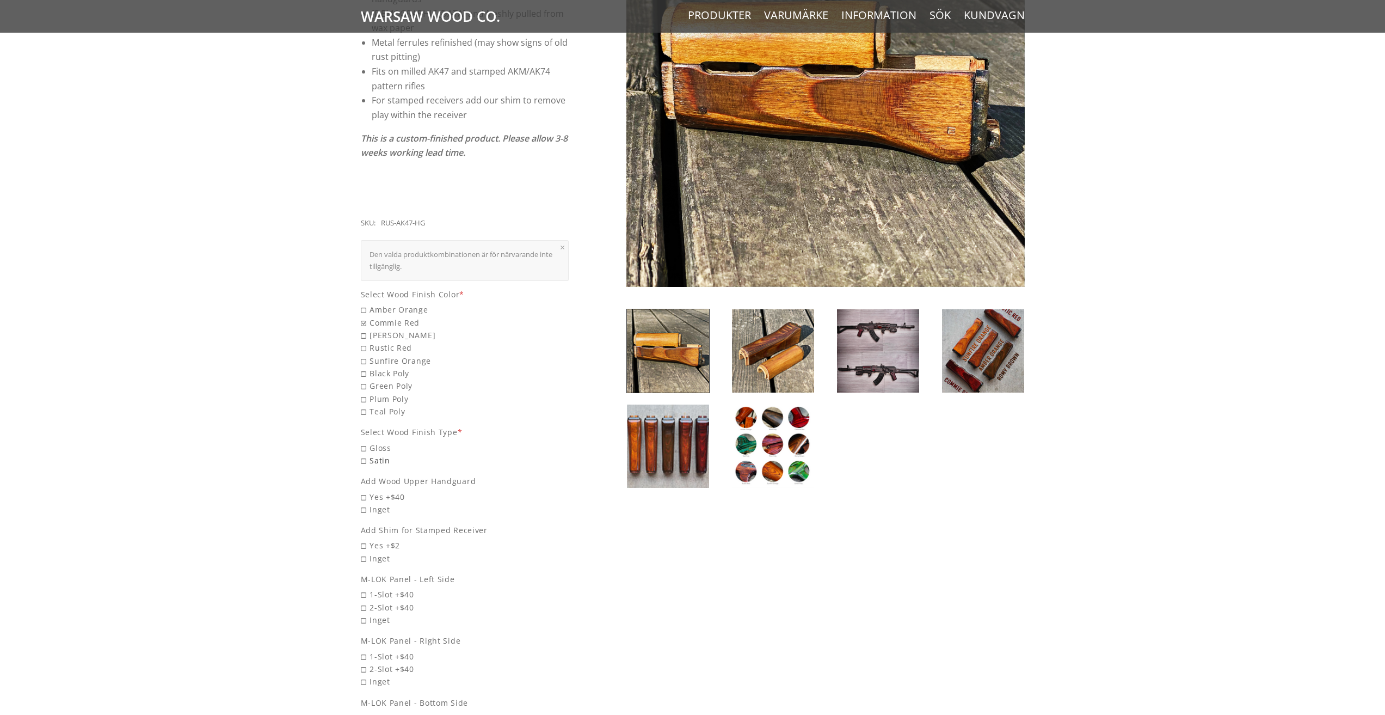
radio input "true"
click at [361, 514] on span "Yes +$40" at bounding box center [465, 520] width 208 height 13
click at [361, 514] on input "Yes +$40" at bounding box center [437, 514] width 152 height 1
radio input "true"
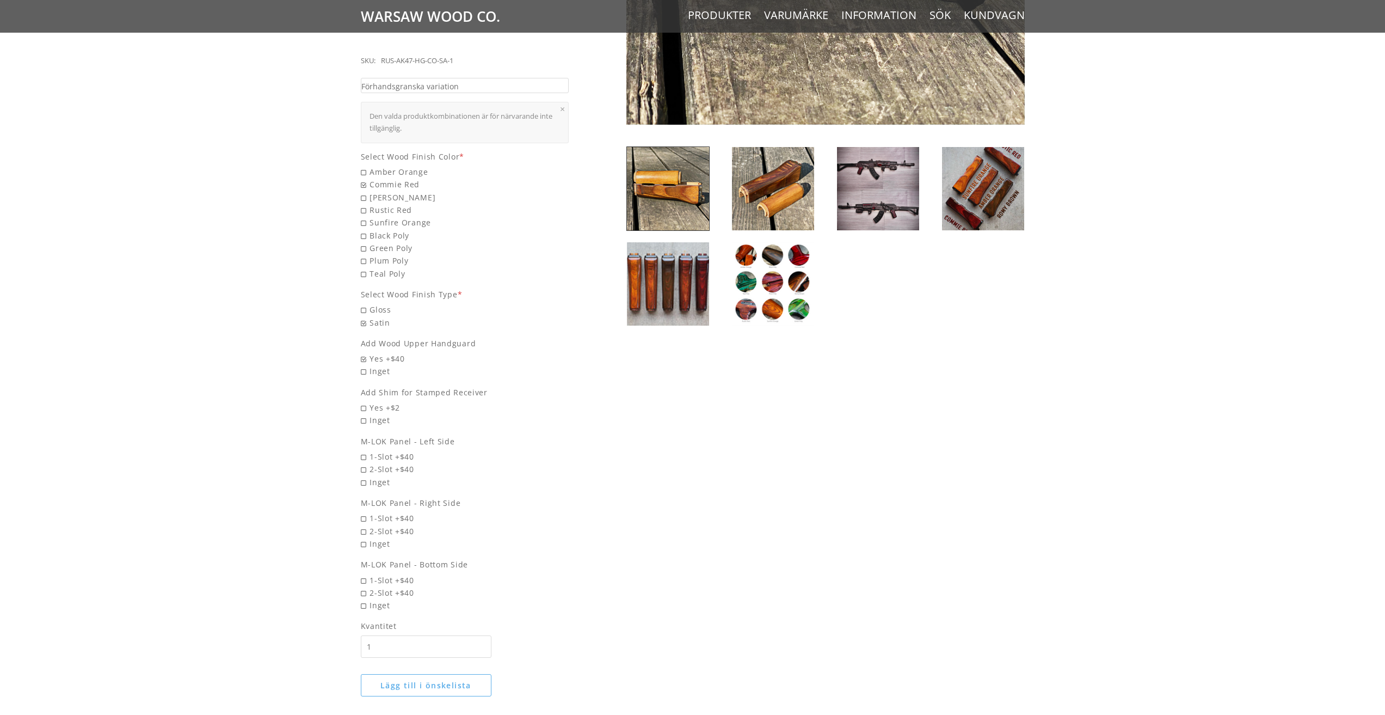
scroll to position [435, 0]
click at [367, 413] on span "Inget" at bounding box center [465, 419] width 208 height 13
click at [367, 413] on input "Inget" at bounding box center [437, 413] width 152 height 1
radio input "true"
click at [364, 462] on span "2-Slot +$40" at bounding box center [465, 468] width 208 height 13
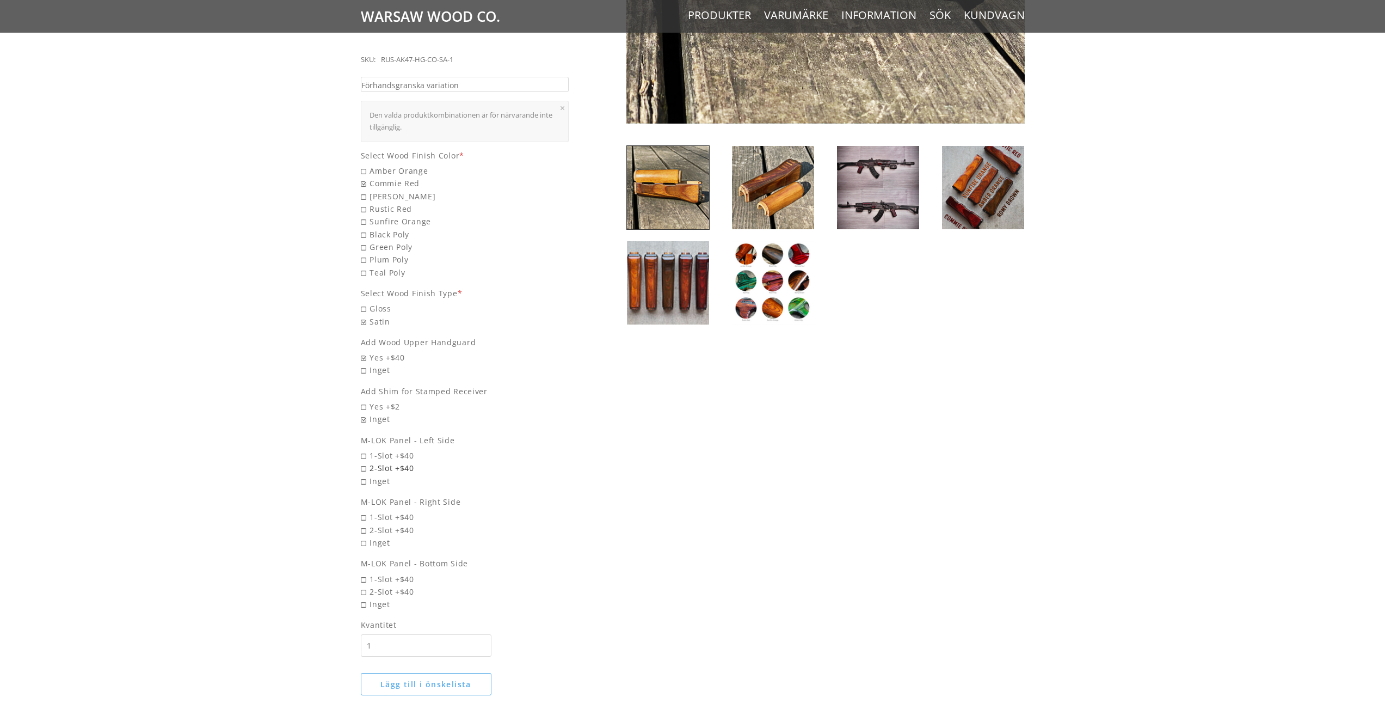
click at [364, 462] on input "2-Slot +$40" at bounding box center [437, 462] width 152 height 1
radio input "true"
click at [362, 524] on span "2-Slot +$40" at bounding box center [465, 530] width 208 height 13
click at [362, 524] on input "2-Slot +$40" at bounding box center [437, 524] width 152 height 1
radio input "true"
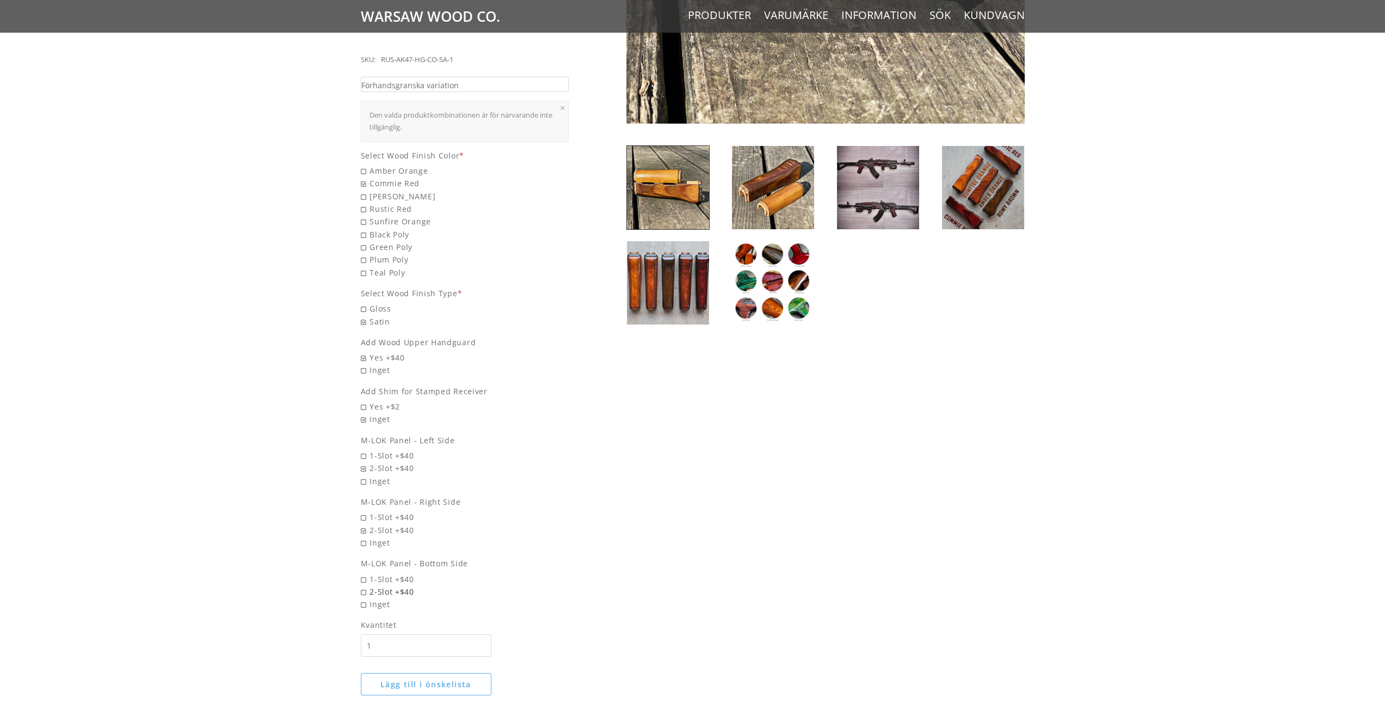
click at [362, 585] on span "2-Slot +$40" at bounding box center [465, 591] width 208 height 13
click at [362, 585] on input "2-Slot +$40" at bounding box center [437, 585] width 152 height 1
radio input "true"
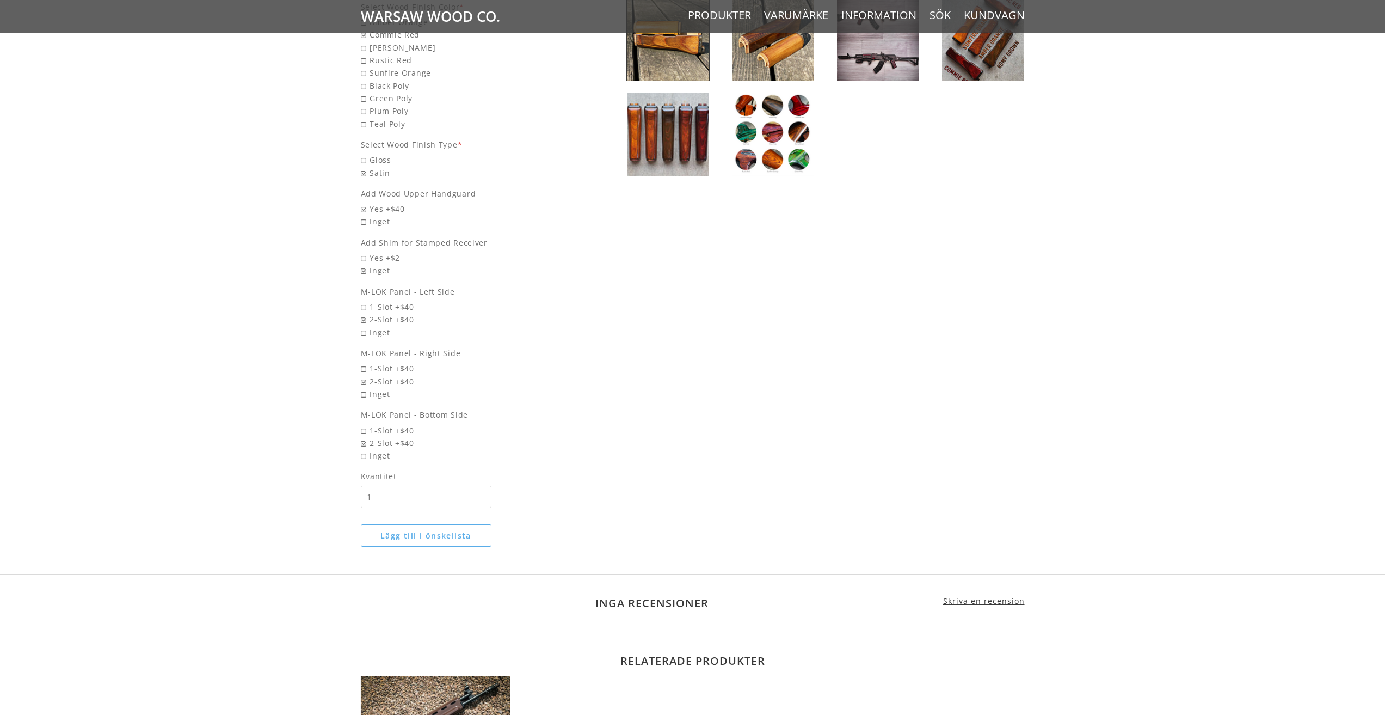
scroll to position [599, 0]
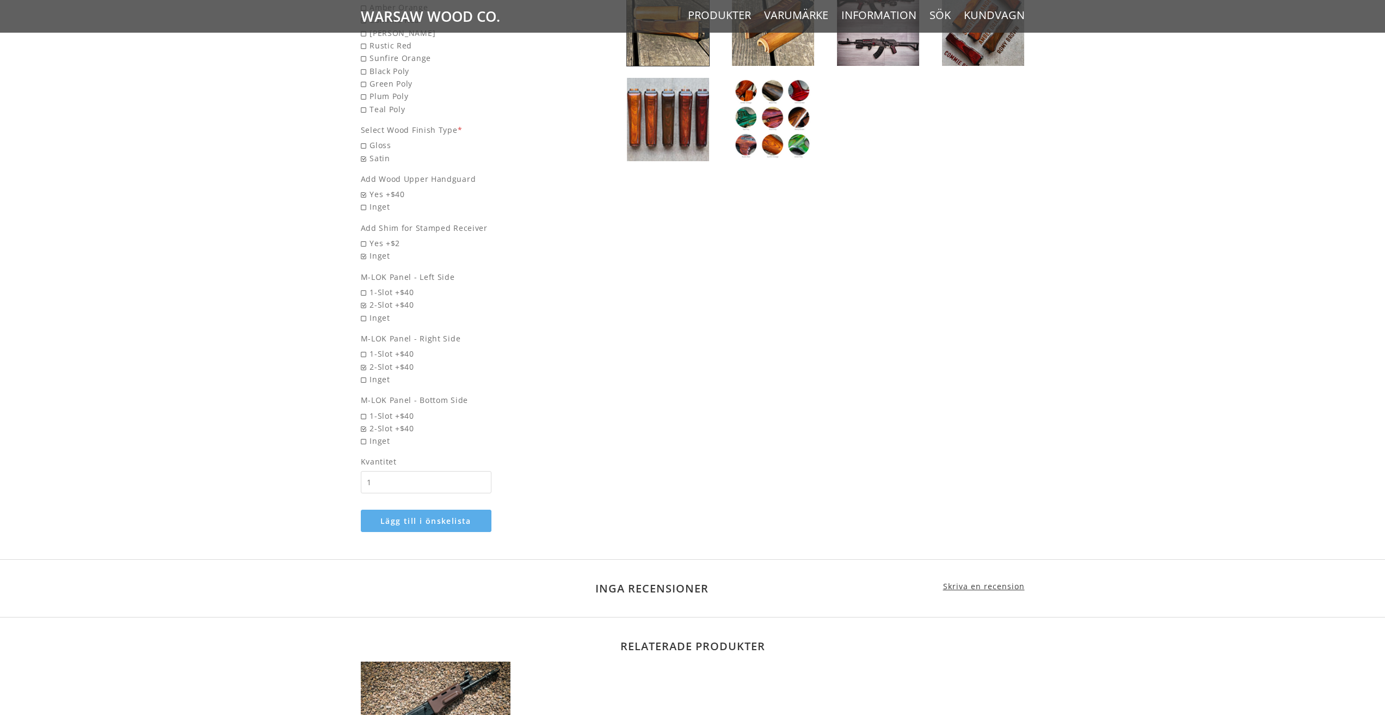
click at [415, 509] on button "Lägg till i önskelista" at bounding box center [426, 520] width 131 height 22
click at [563, 382] on icon "Stäng" at bounding box center [559, 386] width 9 height 9
